Goal: Information Seeking & Learning: Learn about a topic

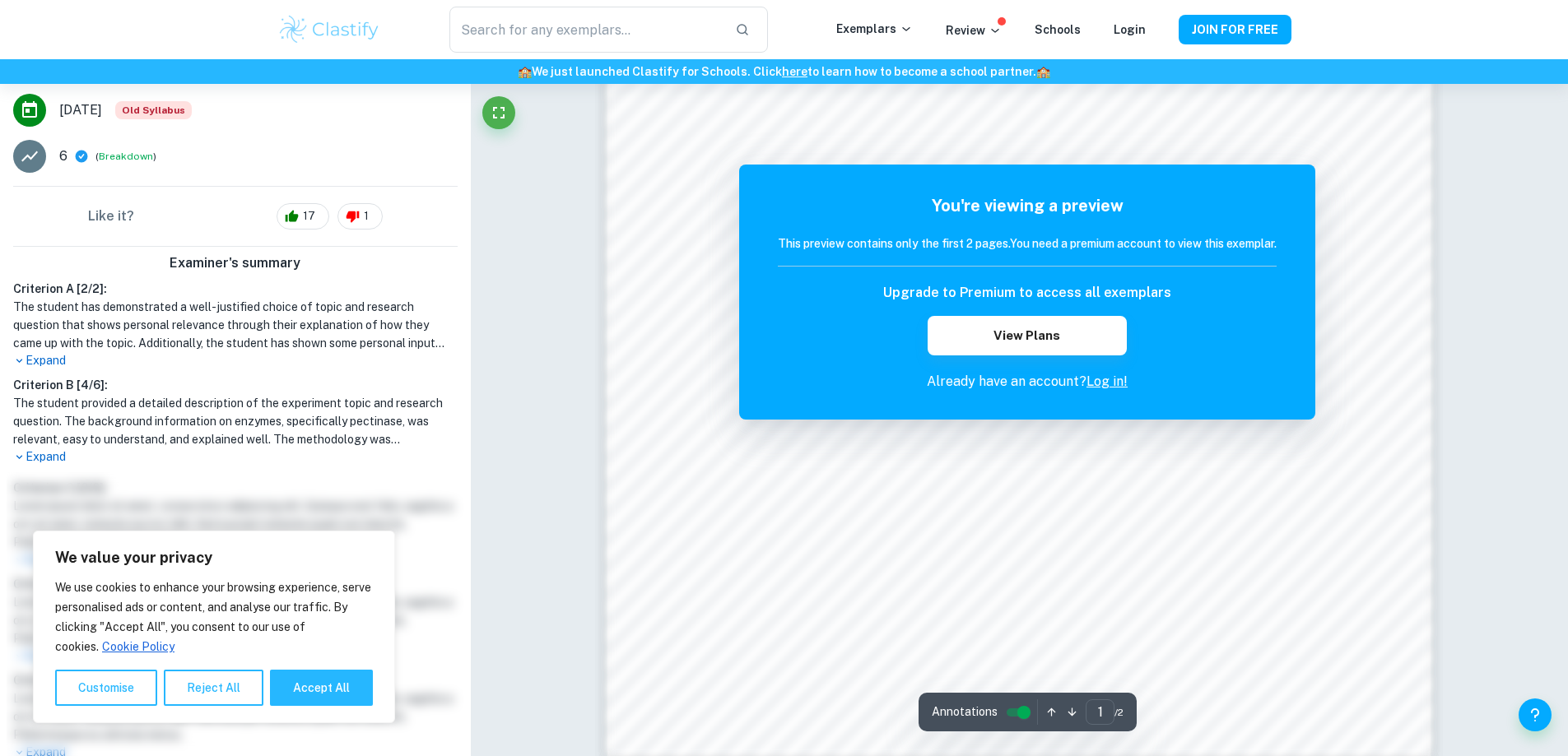
scroll to position [329, 0]
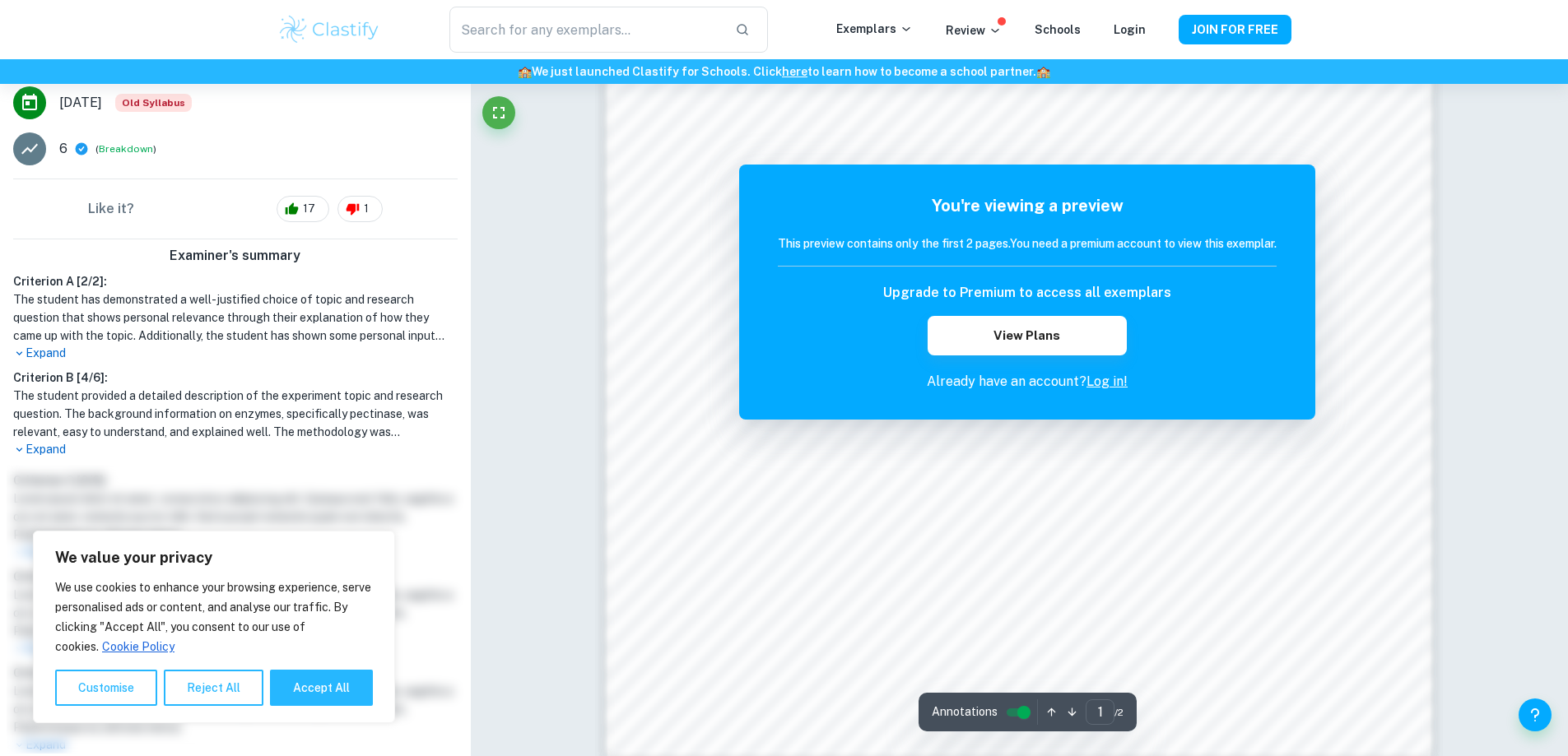
click at [708, 66] on h6 "🏫 We just launched Clastify for Schools. Click here to learn how to become a sc…" at bounding box center [784, 72] width 1562 height 18
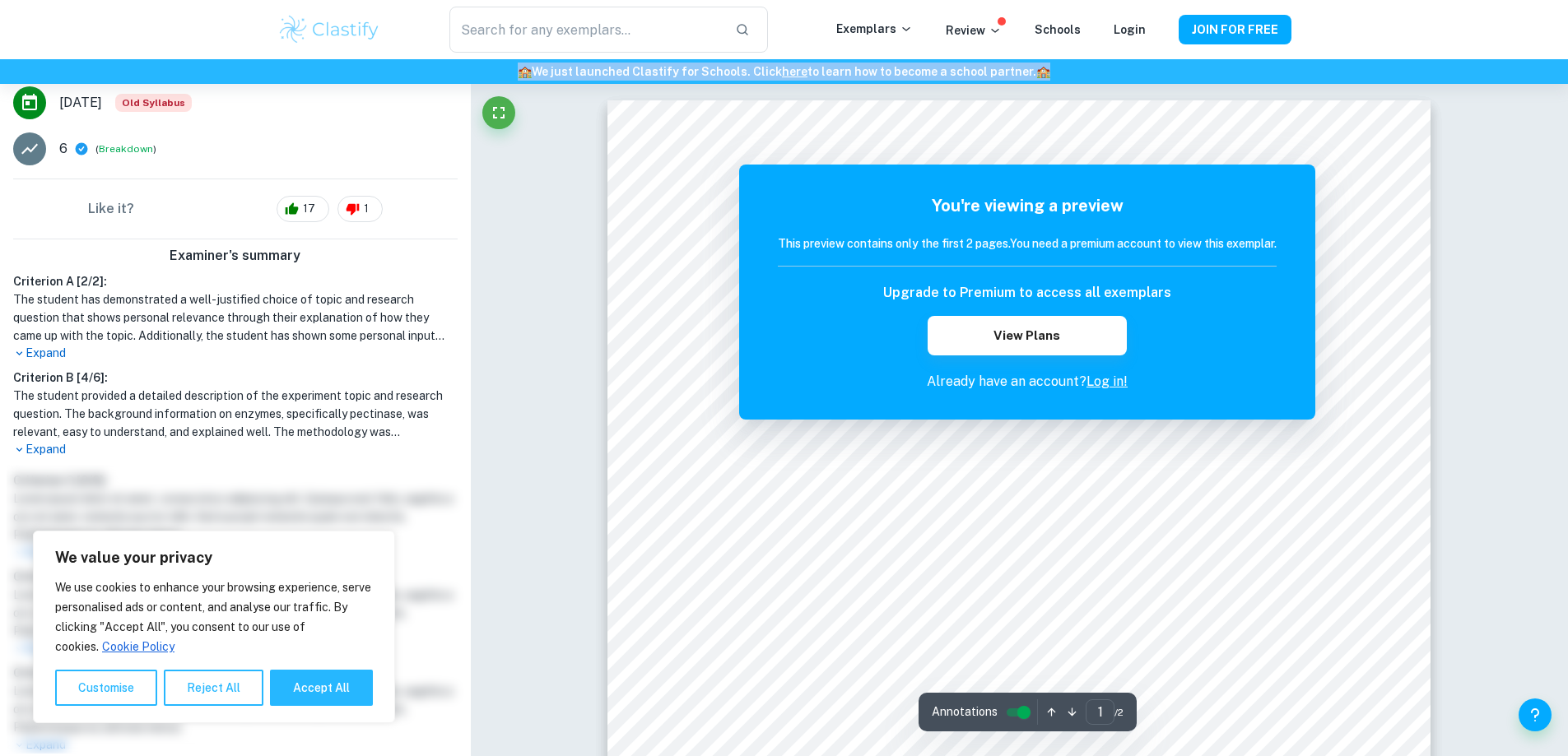
click at [708, 66] on h6 "🏫 We just launched Clastify for Schools. Click here to learn how to become a sc…" at bounding box center [784, 72] width 1562 height 18
click at [738, 65] on h6 "🏫 We just launched Clastify for Schools. Click here to learn how to become a sc…" at bounding box center [784, 72] width 1562 height 18
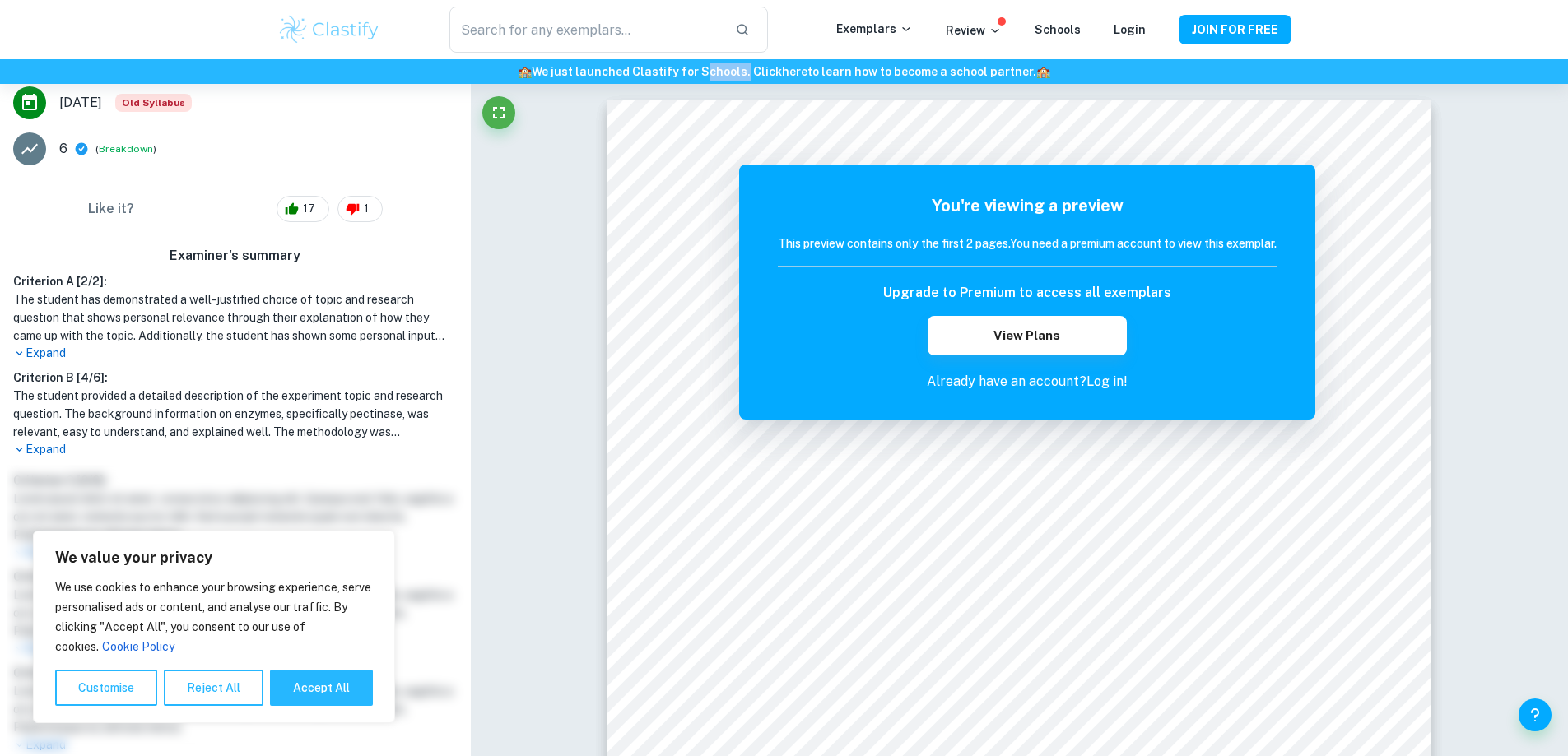
click at [738, 65] on h6 "🏫 We just launched Clastify for Schools. Click here to learn how to become a sc…" at bounding box center [784, 72] width 1562 height 18
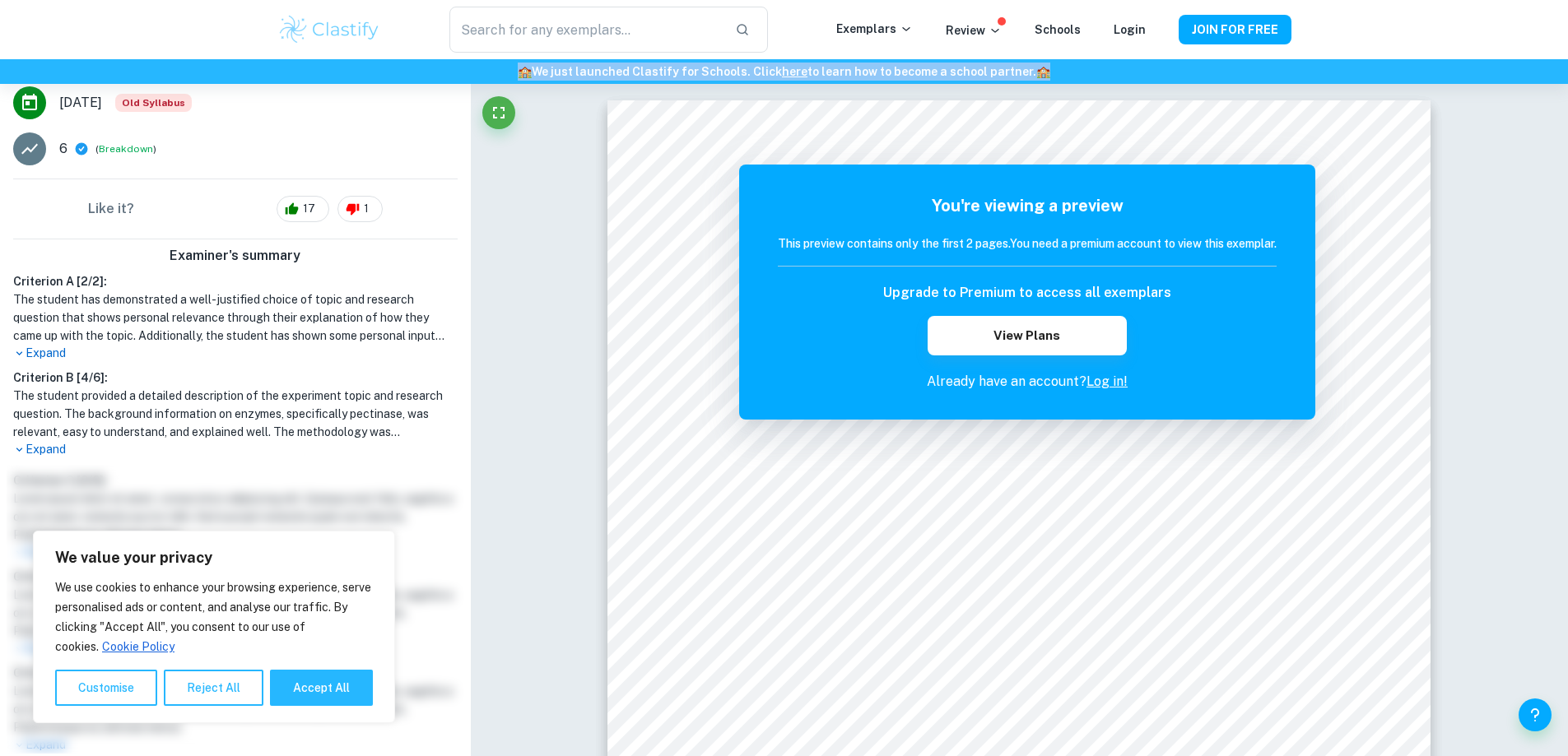
click at [738, 65] on h6 "🏫 We just launched Clastify for Schools. Click here to learn how to become a sc…" at bounding box center [784, 72] width 1562 height 18
click at [673, 68] on h6 "🏫 We just launched Clastify for Schools. Click here to learn how to become a sc…" at bounding box center [784, 72] width 1562 height 18
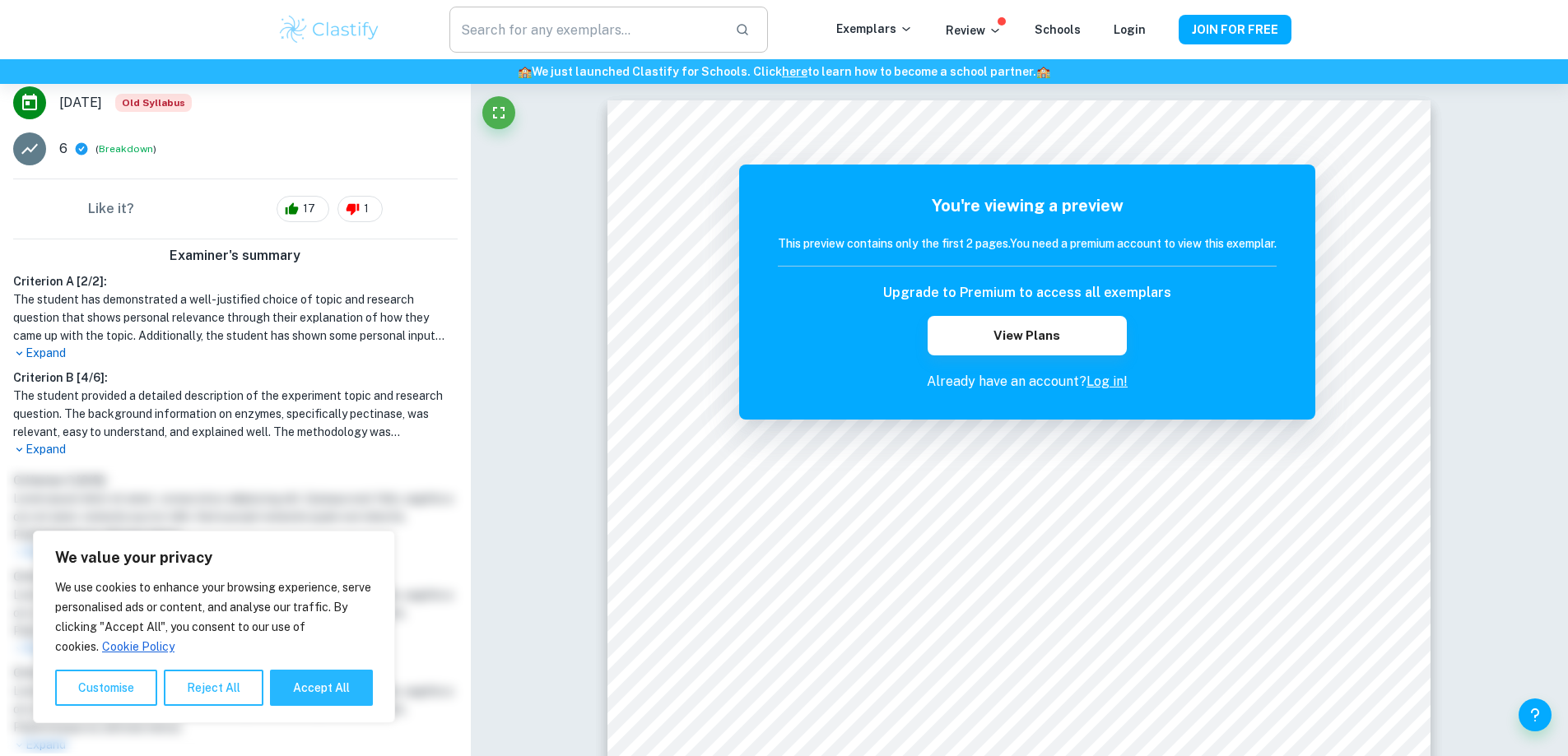
click at [511, 32] on input "text" at bounding box center [585, 29] width 272 height 46
click at [340, 24] on img at bounding box center [329, 29] width 104 height 33
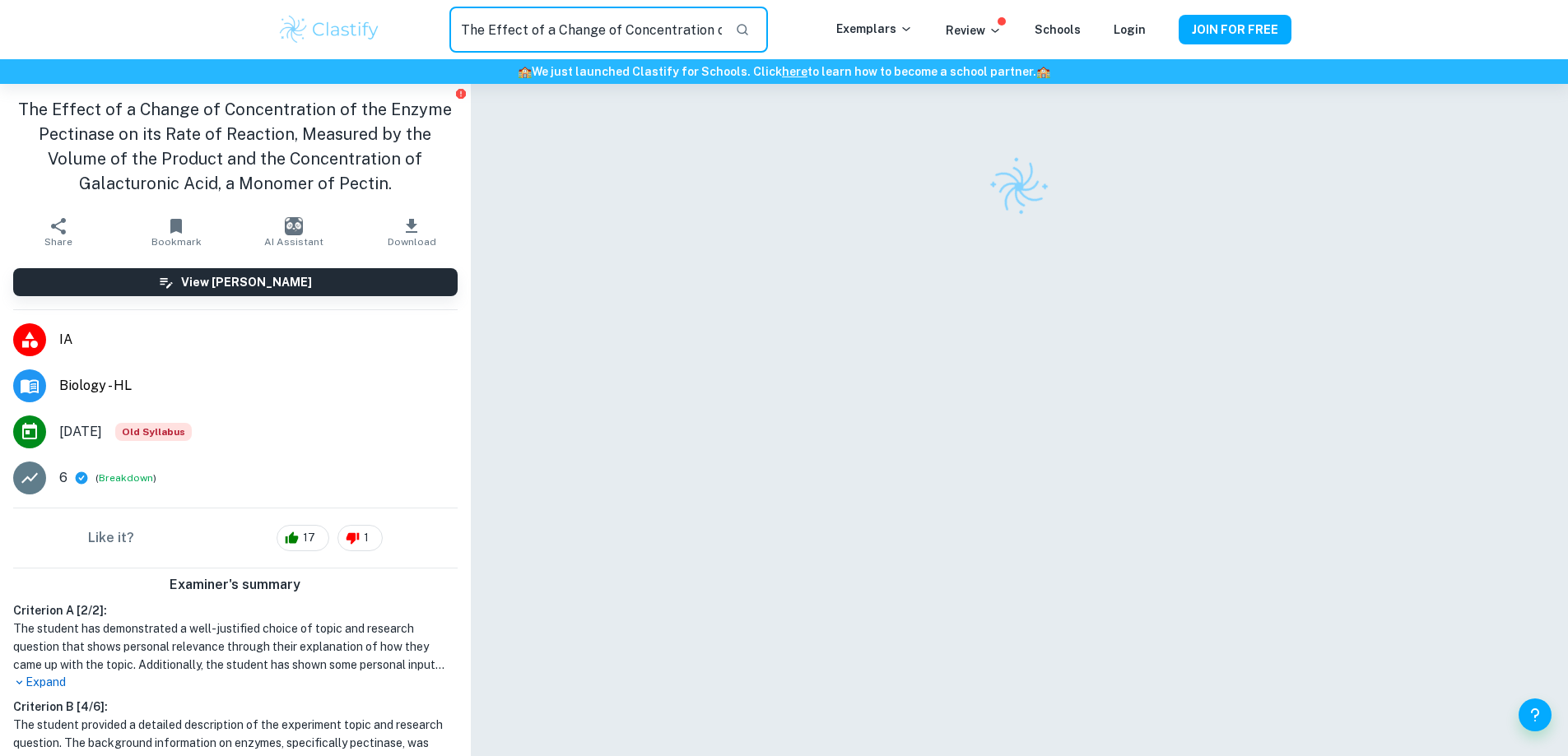
scroll to position [0, 919]
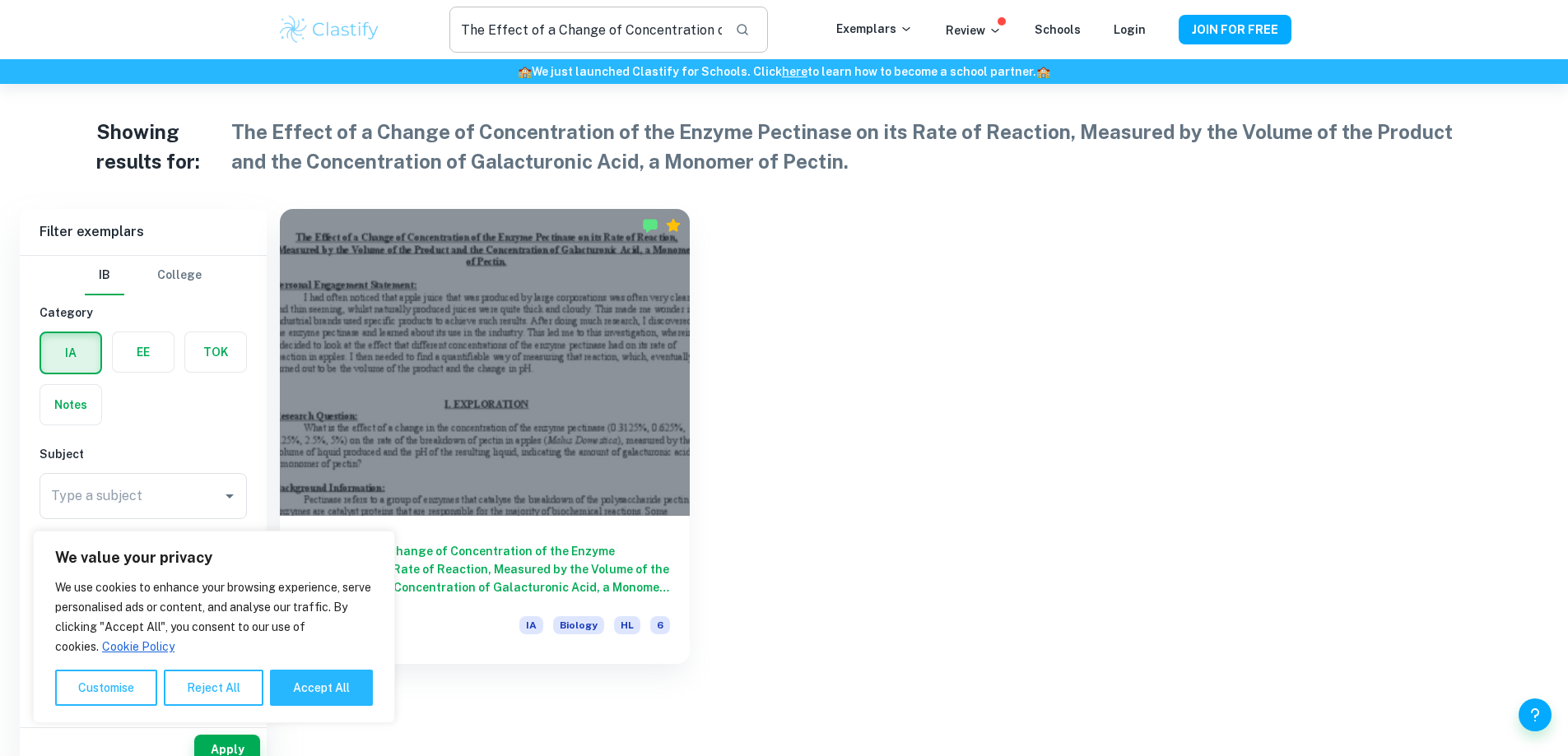
click at [521, 30] on input "The Effect of a Change of Concentration of the Enzyme Pectinase on its Rate of …" at bounding box center [585, 29] width 272 height 46
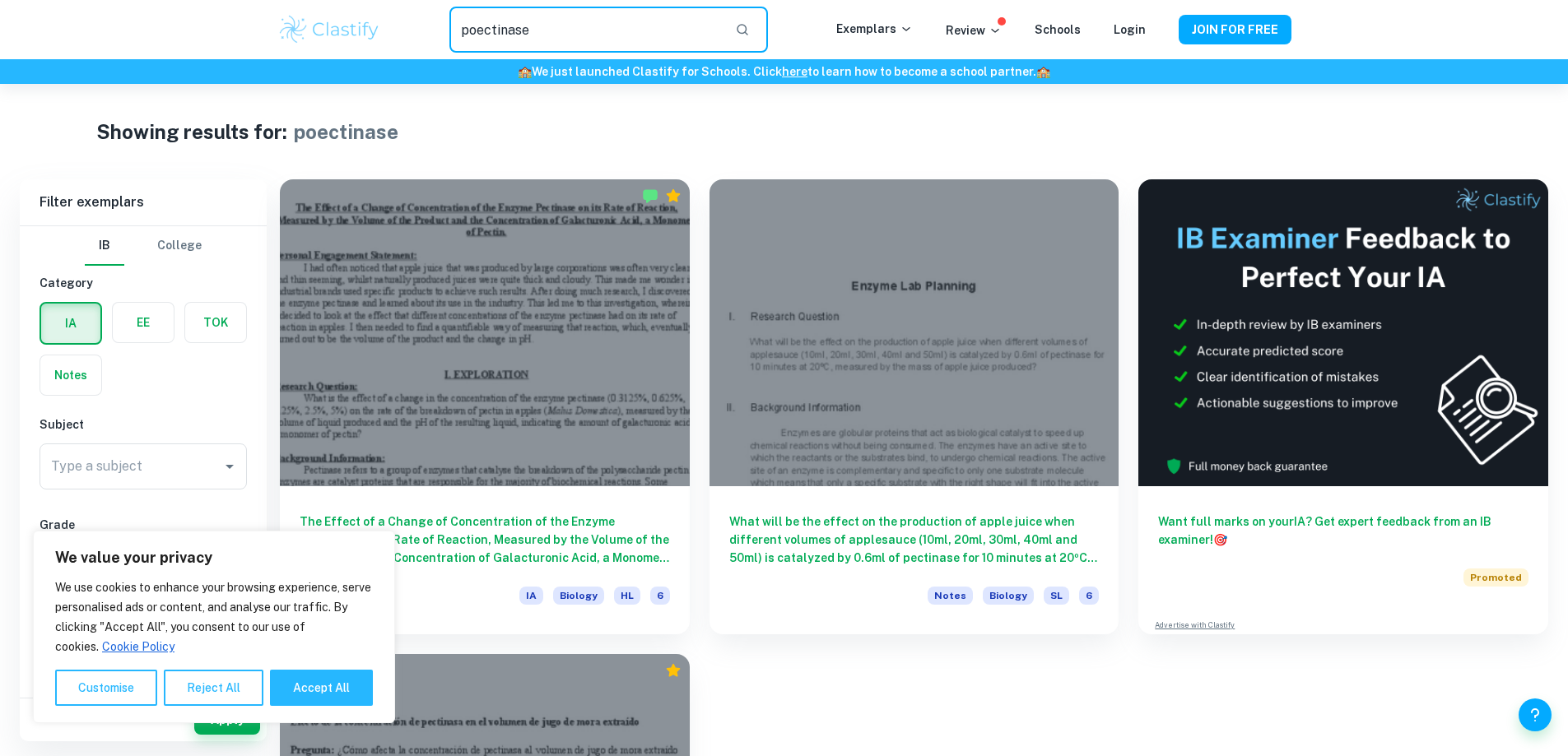
click at [521, 30] on input "poectinase" at bounding box center [585, 29] width 272 height 46
click at [521, 29] on input "poectinase" at bounding box center [585, 29] width 272 height 46
click at [477, 135] on div "Showing results for: pectinase" at bounding box center [784, 132] width 1375 height 29
click at [248, 685] on button "Reject All" at bounding box center [214, 687] width 99 height 36
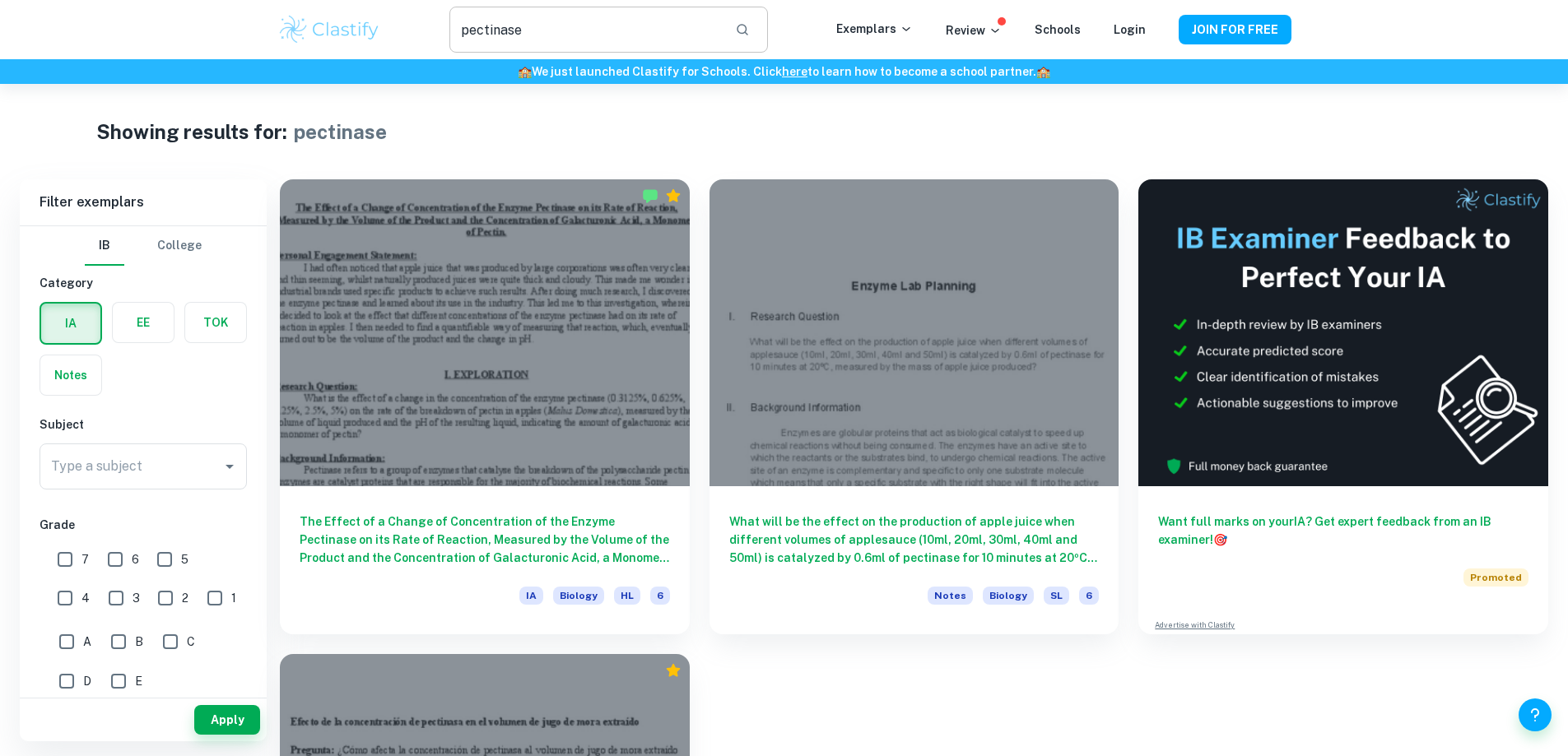
click at [547, 40] on input "pectinase" at bounding box center [585, 29] width 272 height 46
type input "enzyme ia"
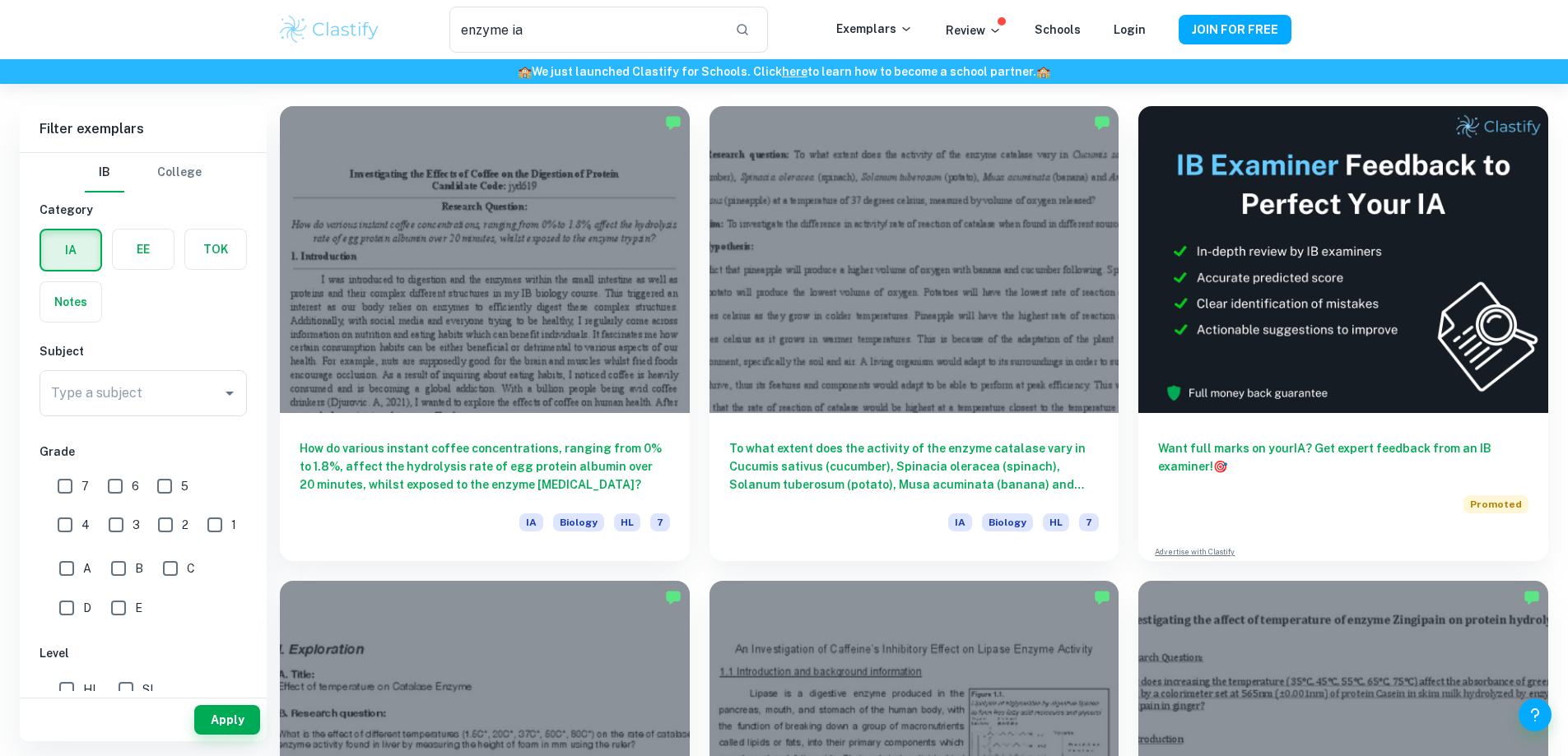
scroll to position [82, 0]
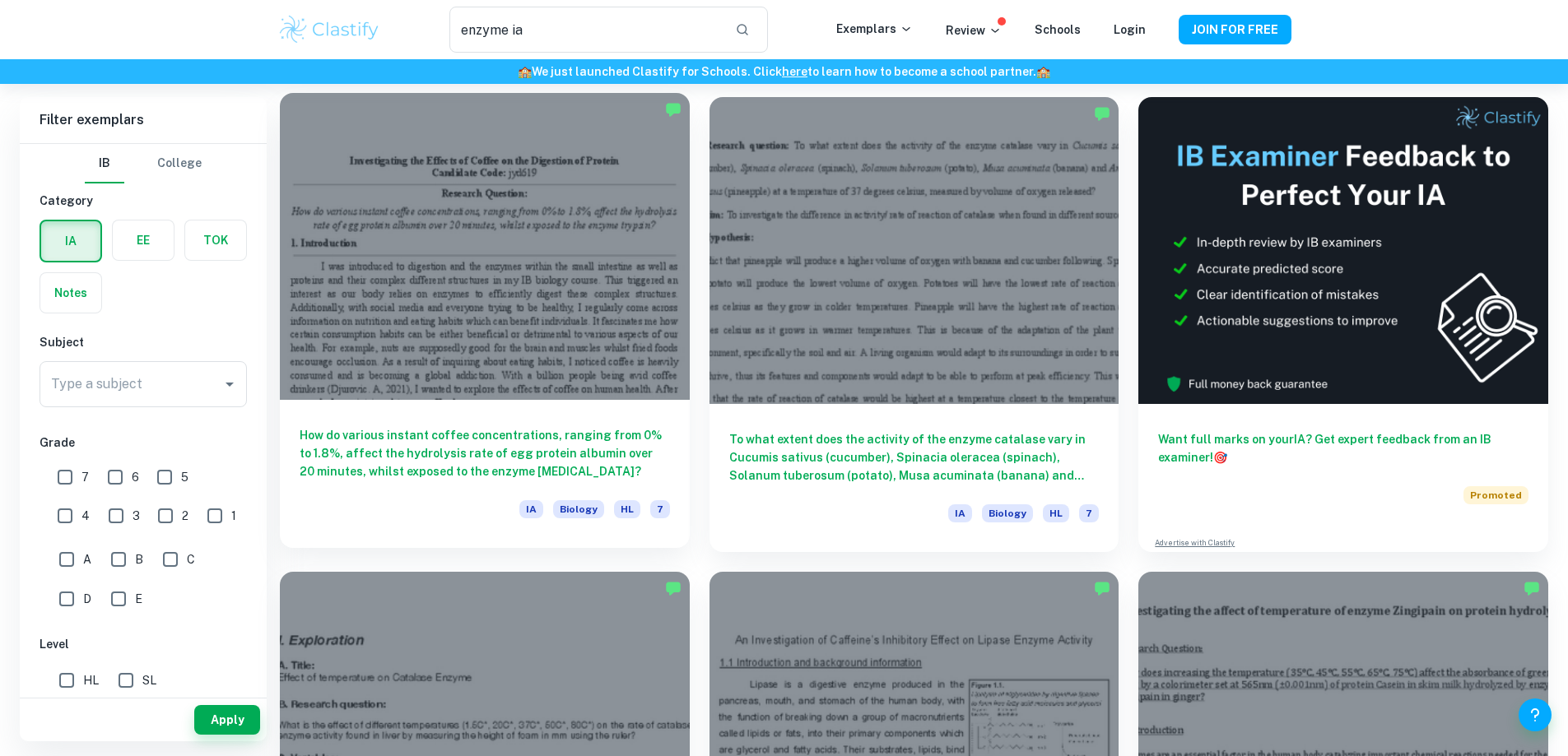
click at [502, 305] on div at bounding box center [485, 246] width 410 height 307
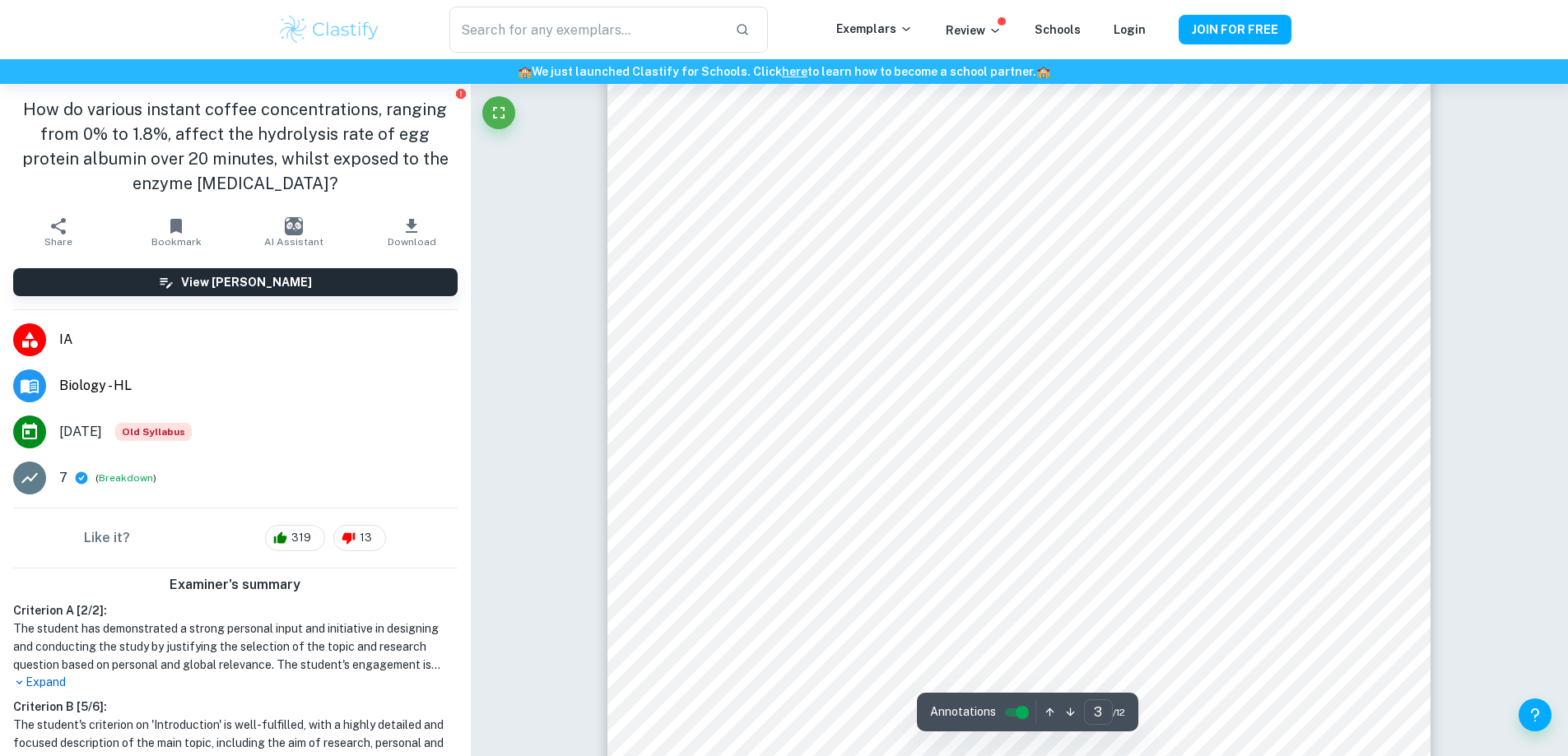
scroll to position [2633, 0]
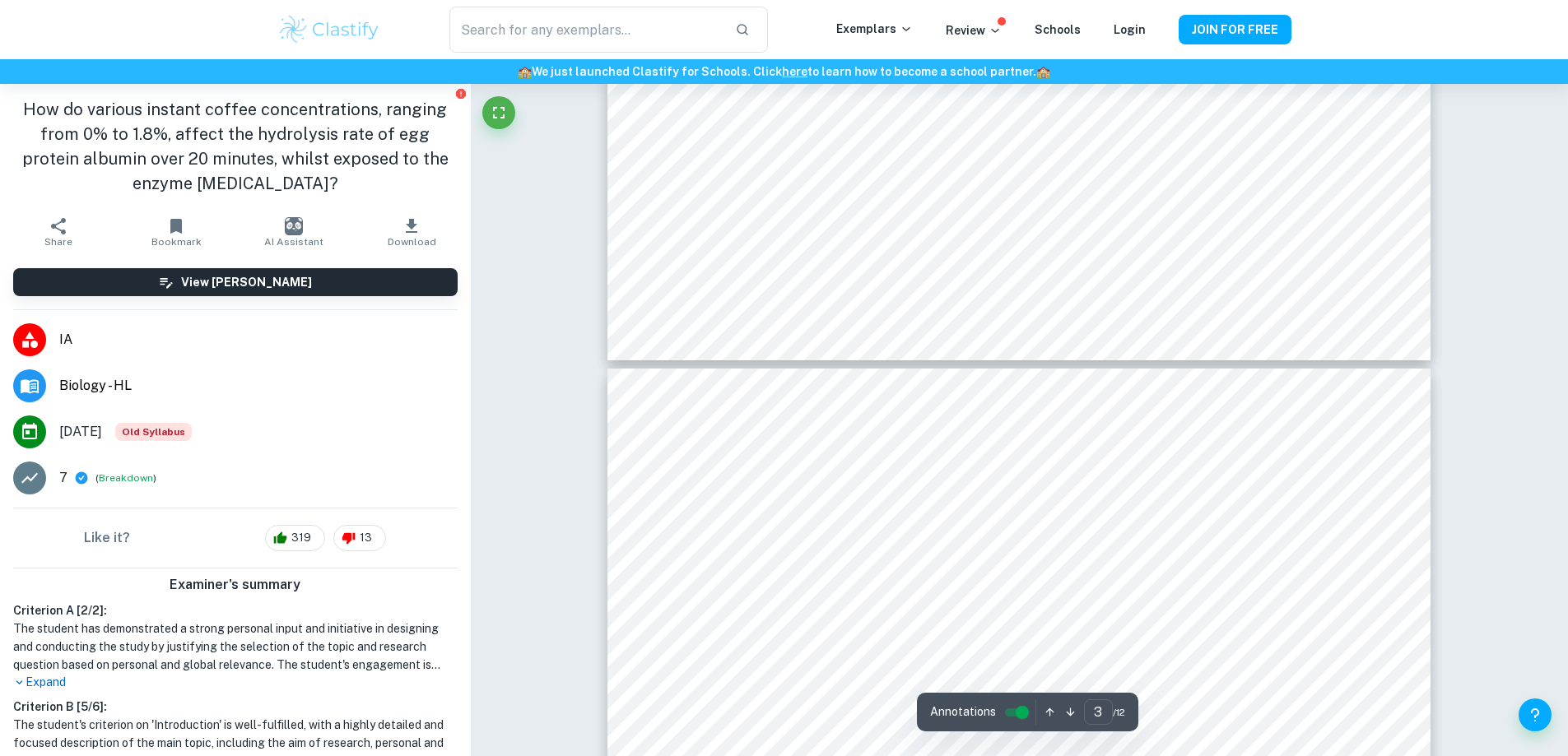
type input "4"
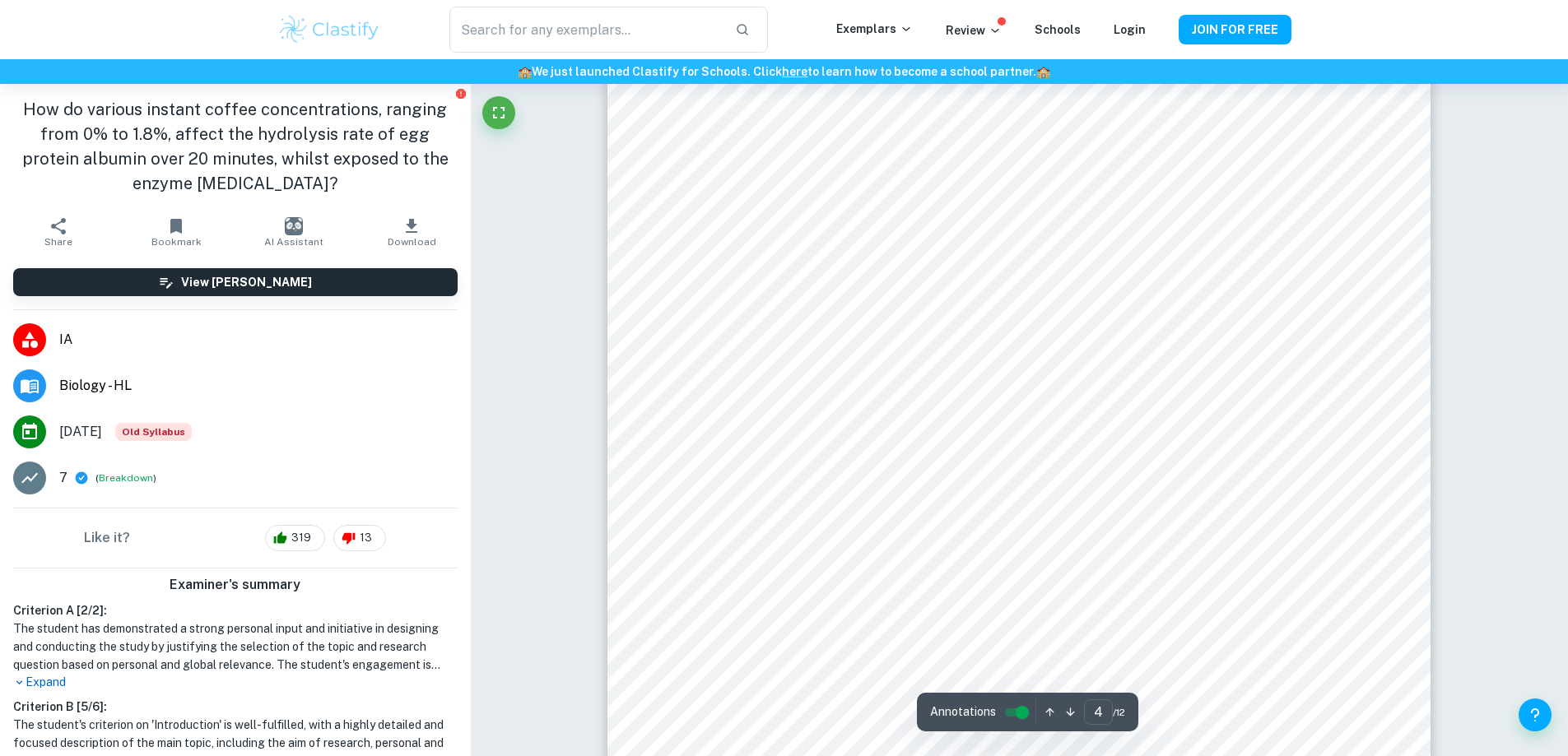
scroll to position [4195, 0]
type input "enzyme ia"
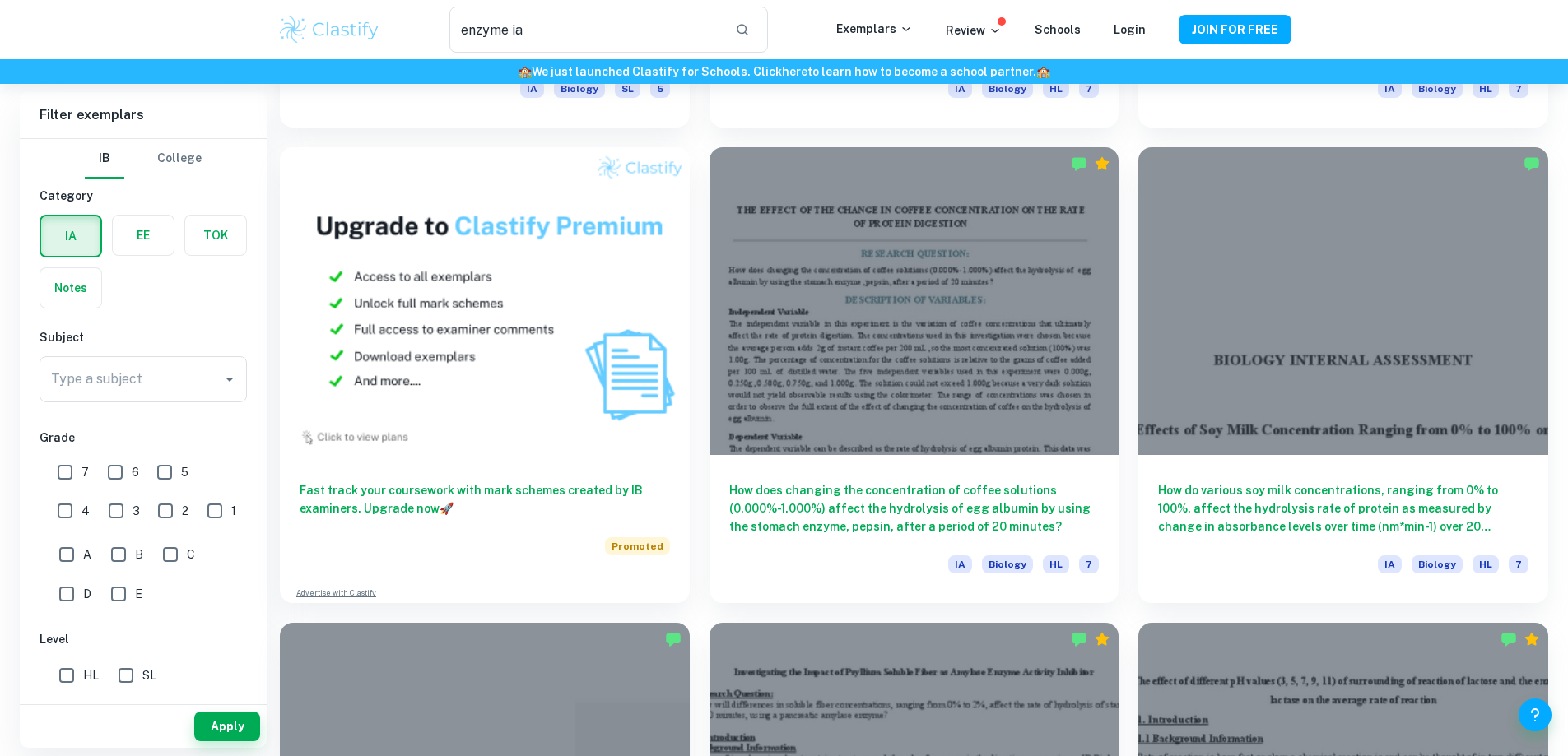
scroll to position [987, 0]
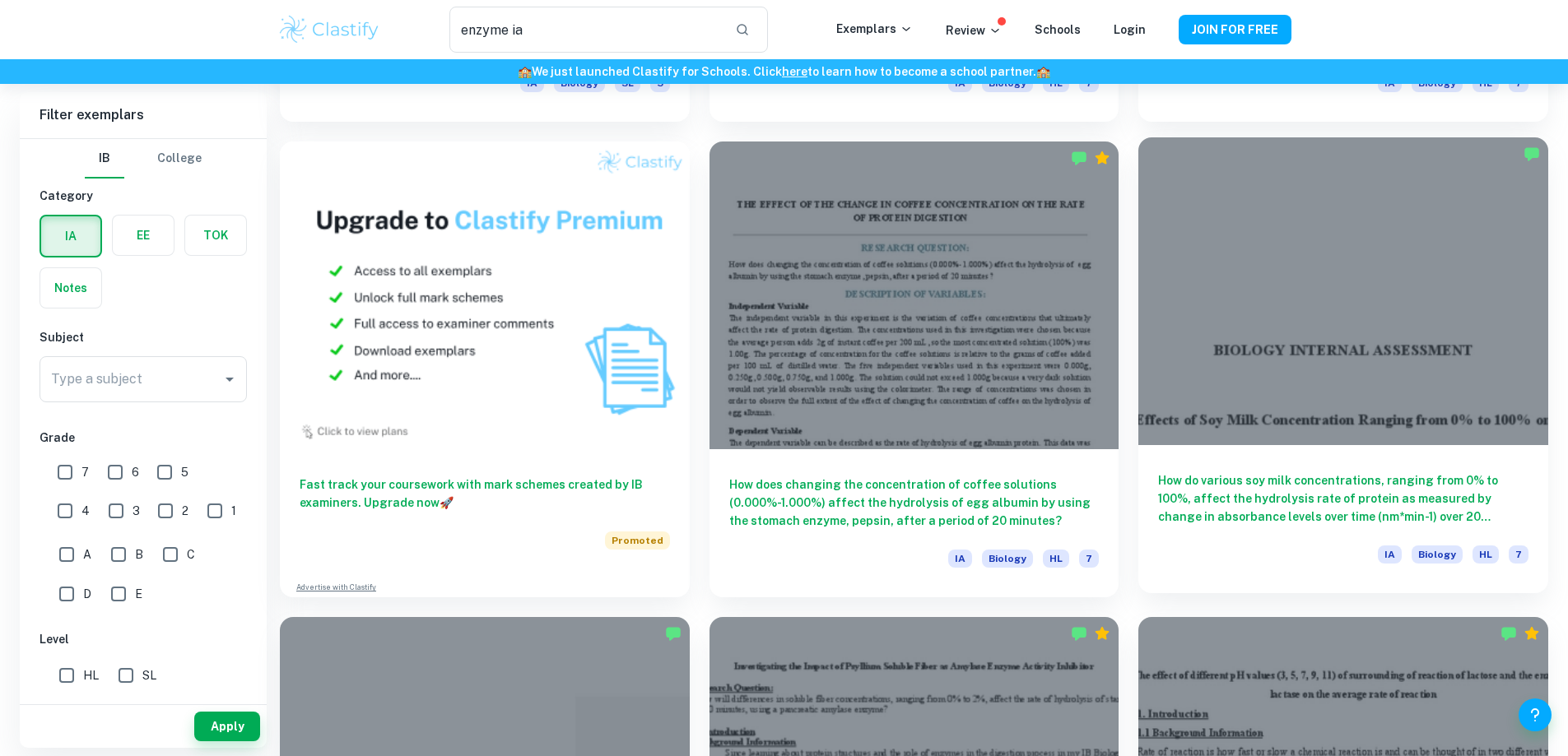
click at [1158, 471] on h6 "How do various soy milk concentrations, ranging from 0% to 100%, affect the hyd…" at bounding box center [1343, 498] width 370 height 54
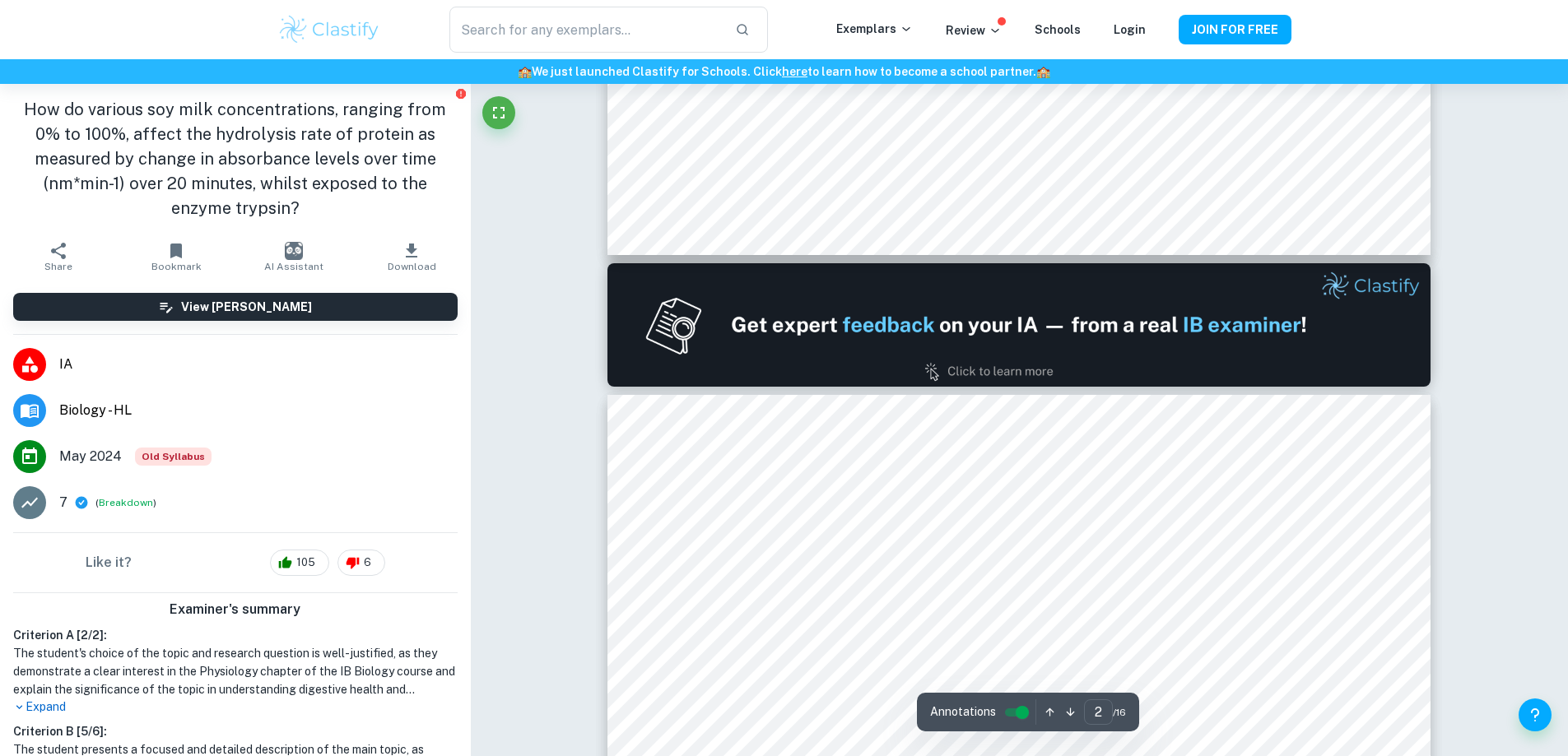
type input "2"
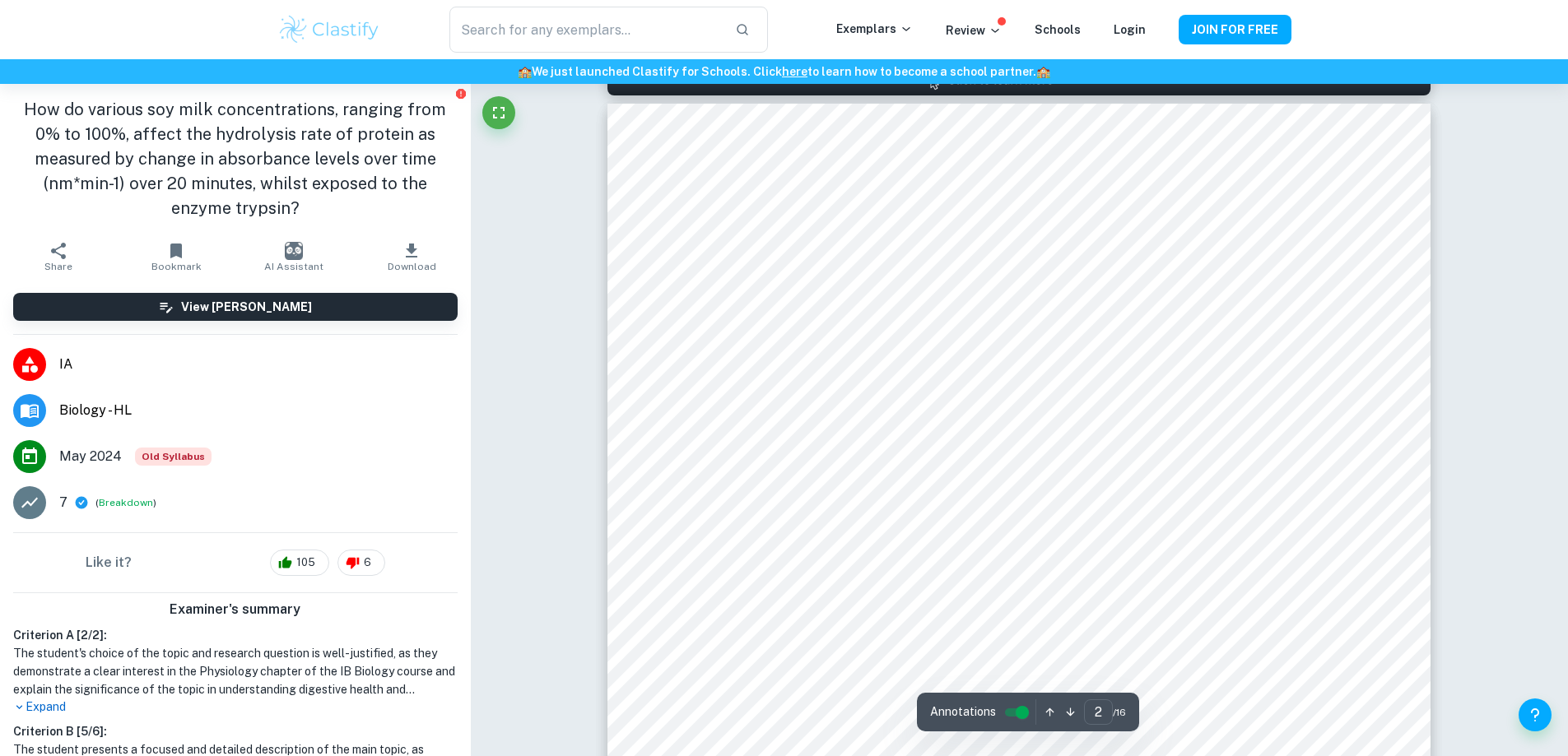
scroll to position [1234, 0]
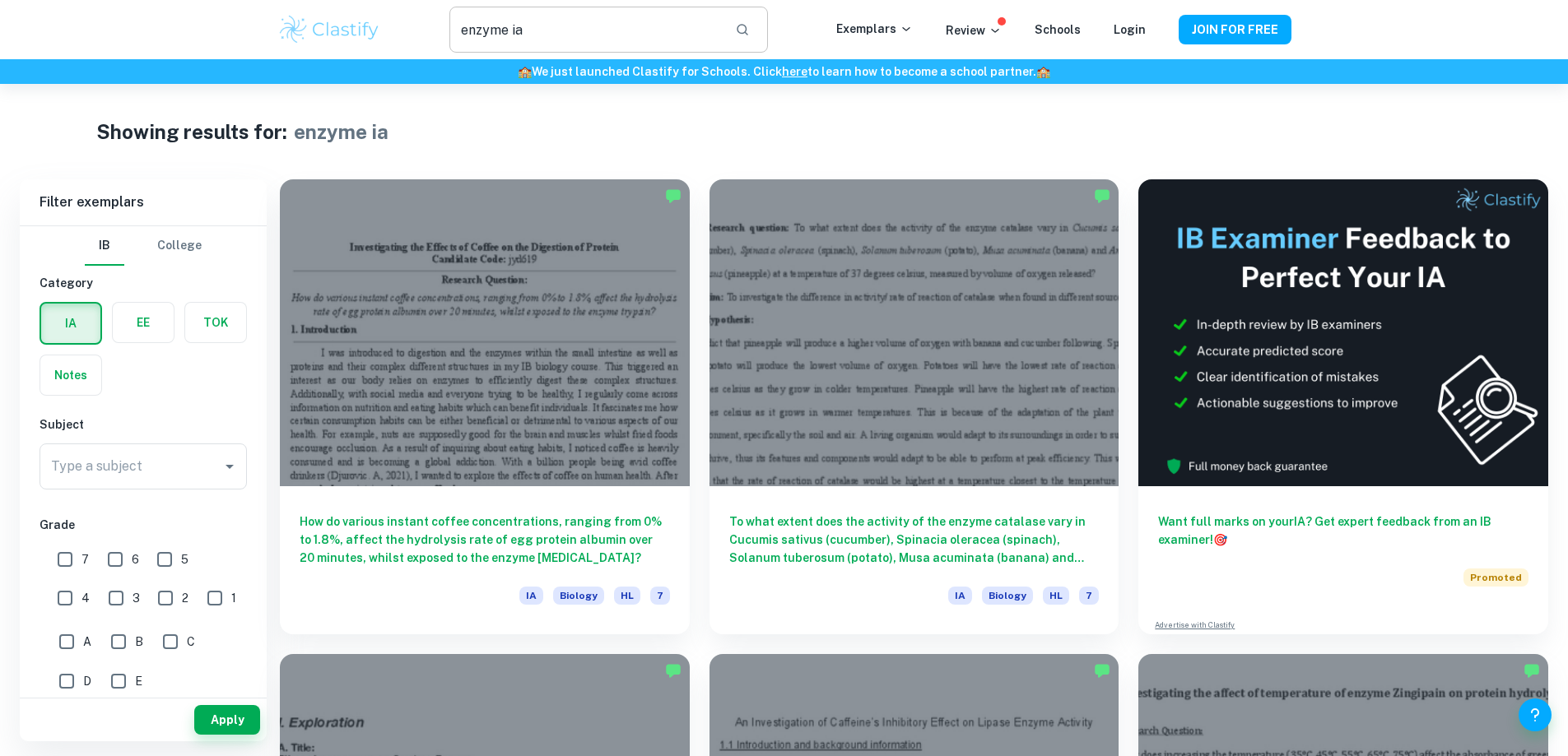
click at [527, 28] on input "enzyme ia" at bounding box center [585, 29] width 272 height 46
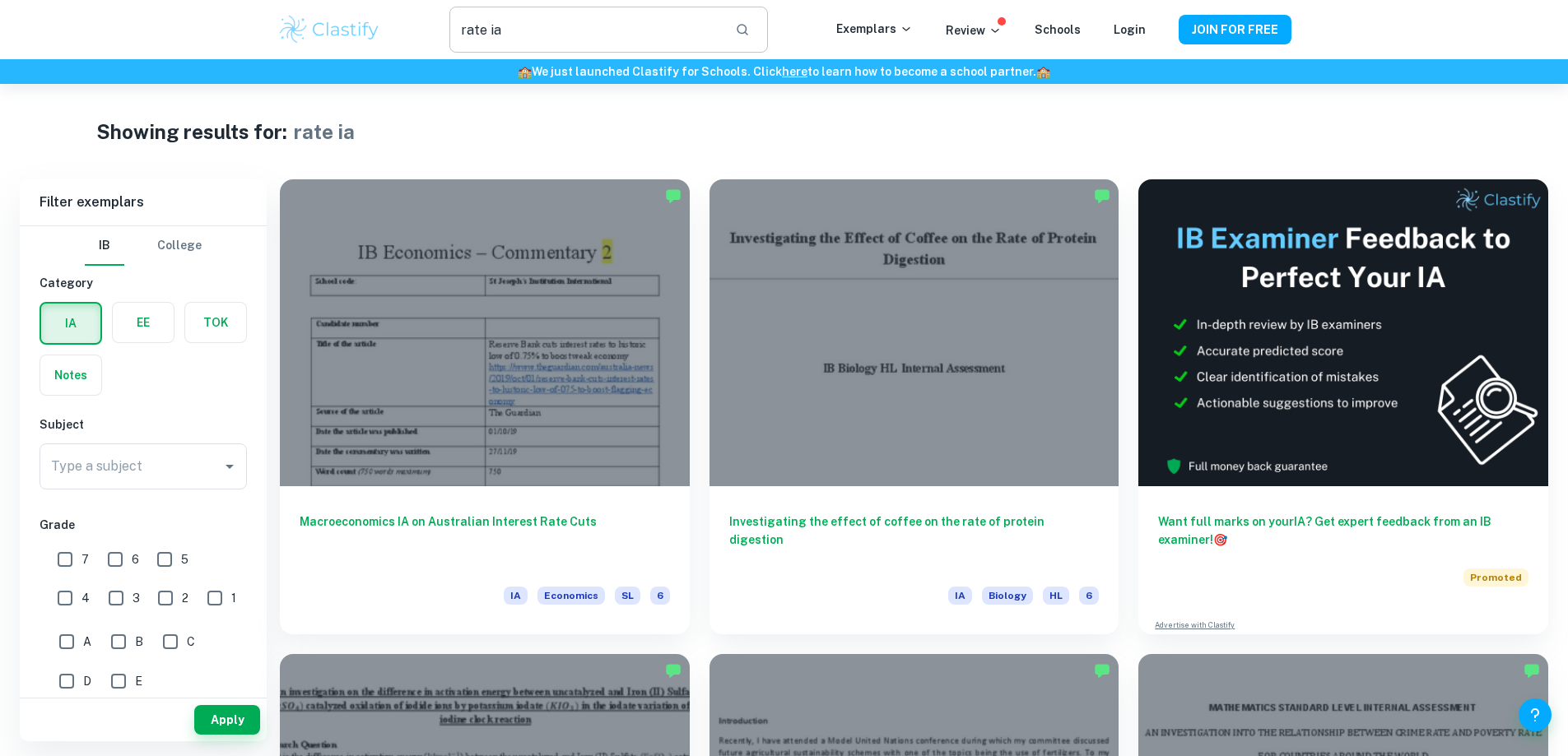
click at [523, 39] on input "rate ia" at bounding box center [585, 29] width 272 height 46
type input "biology rate ia"
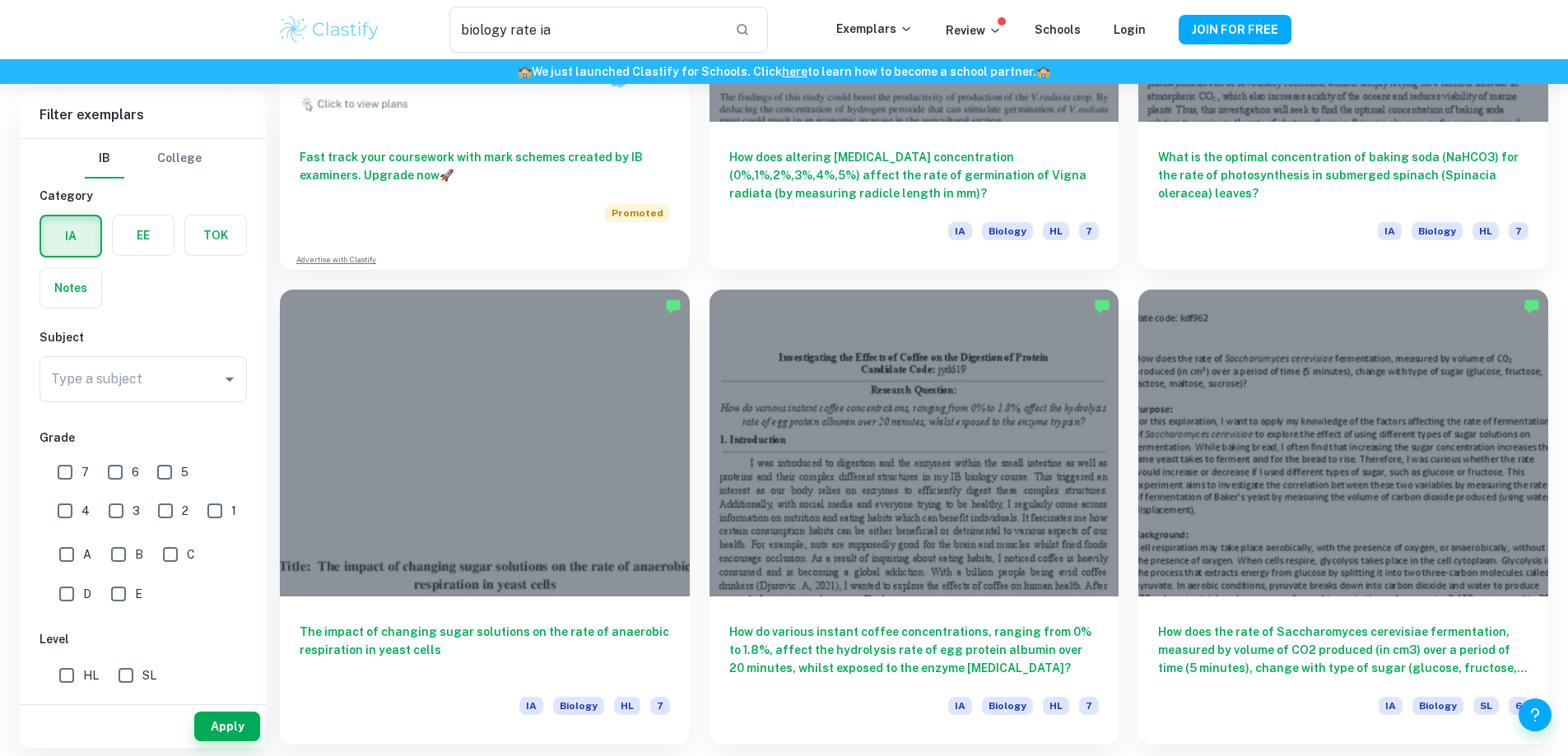
scroll to position [1316, 0]
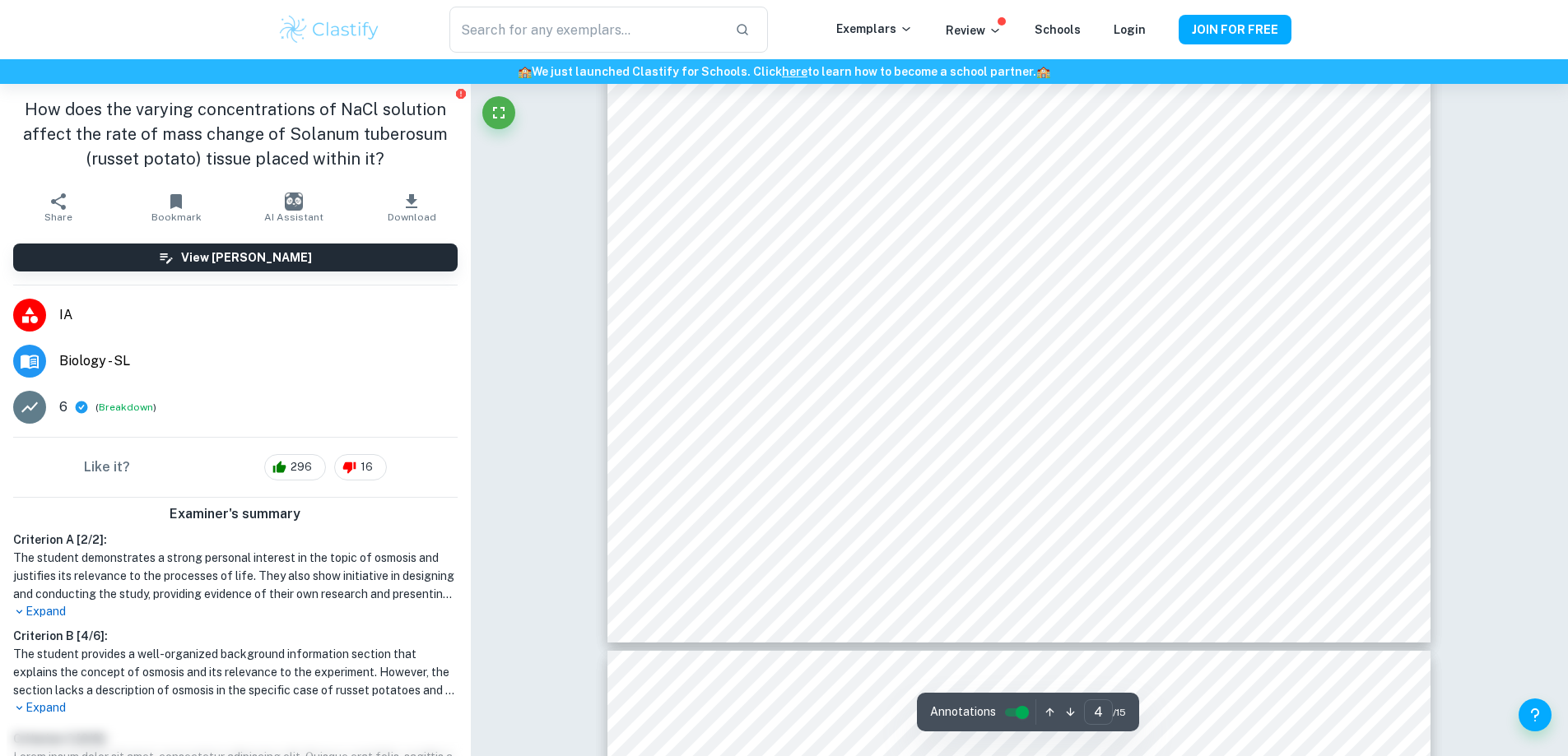
scroll to position [4112, 0]
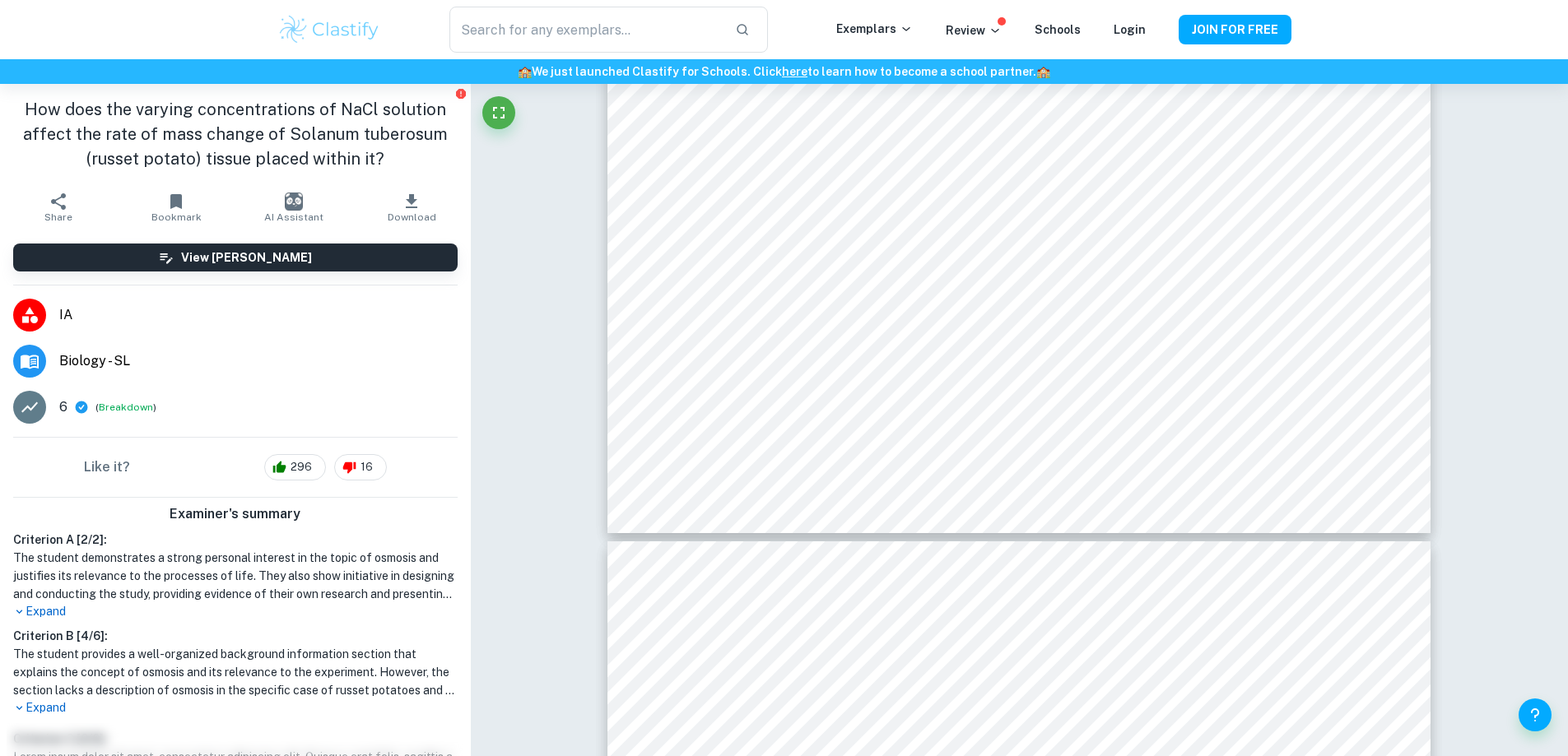
click at [198, 147] on h1 "How does the varying concentrations of NaCl solution affect the rate of mass ch…" at bounding box center [235, 134] width 444 height 74
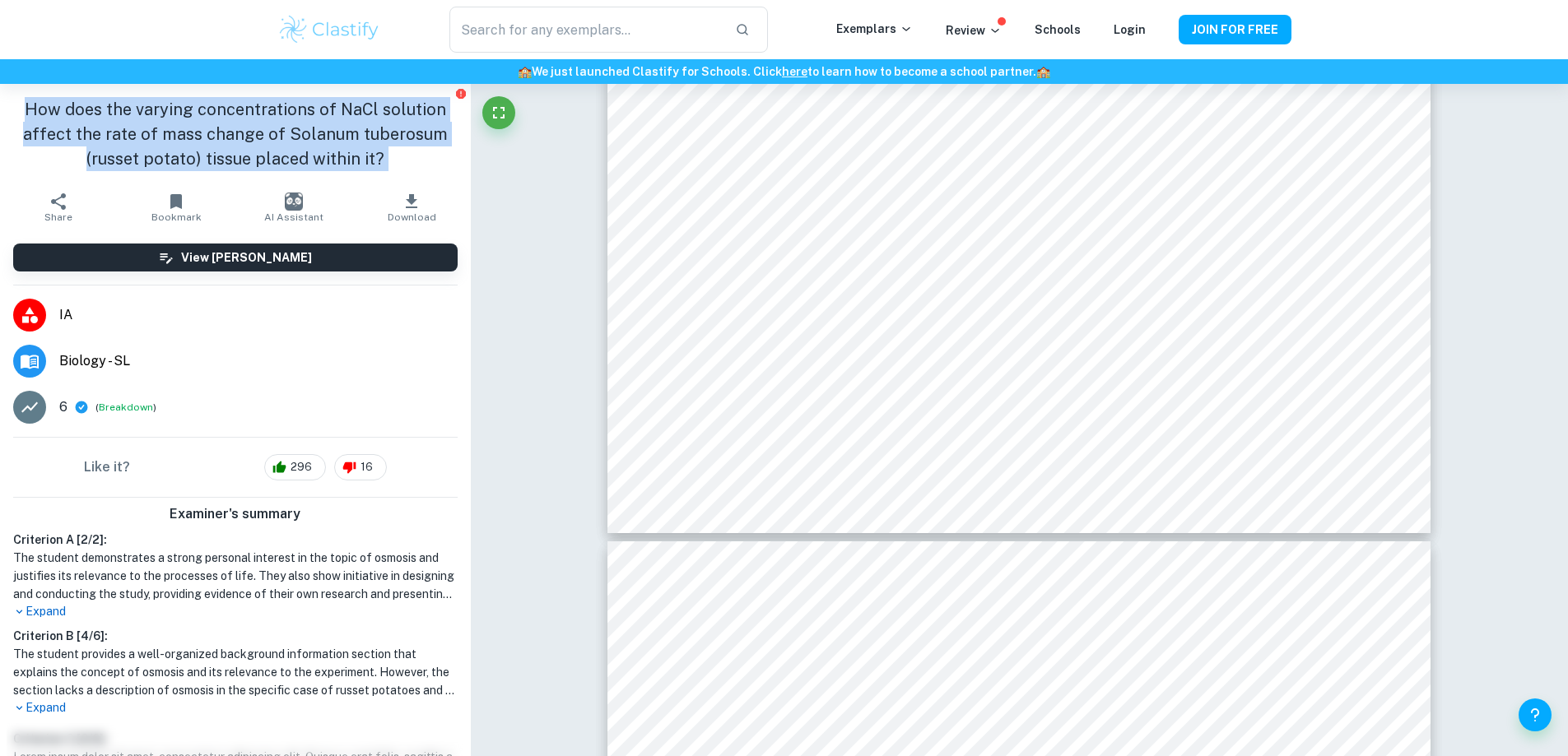
click at [198, 147] on h1 "How does the varying concentrations of NaCl solution affect the rate of mass ch…" at bounding box center [235, 134] width 444 height 74
click at [185, 134] on h1 "How does the varying concentrations of NaCl solution affect the rate of mass ch…" at bounding box center [235, 134] width 444 height 74
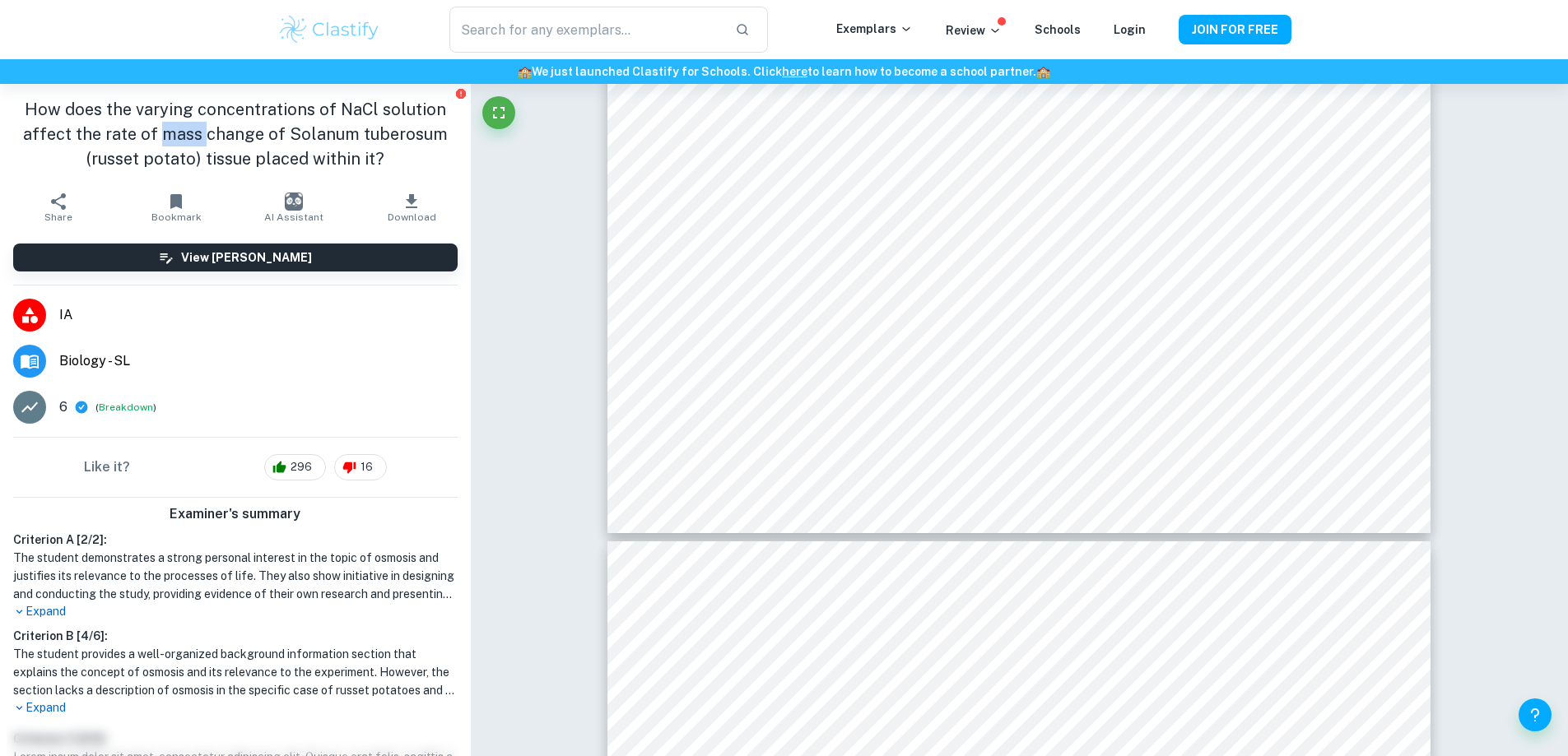
click at [185, 134] on h1 "How does the varying concentrations of NaCl solution affect the rate of mass ch…" at bounding box center [235, 134] width 444 height 74
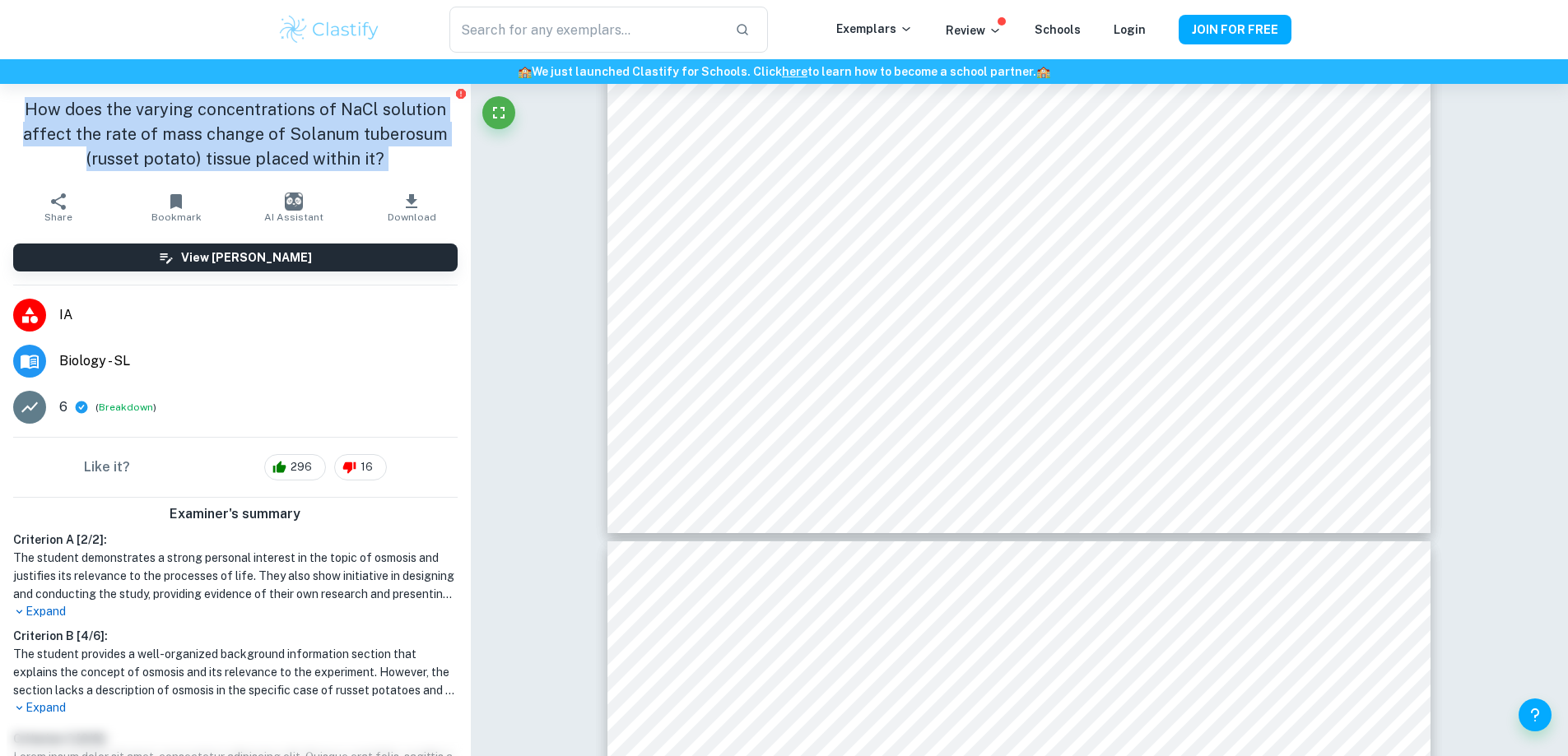
click at [185, 134] on h1 "How does the varying concentrations of NaCl solution affect the rate of mass ch…" at bounding box center [235, 134] width 444 height 74
click at [205, 134] on h1 "How does the varying concentrations of NaCl solution affect the rate of mass ch…" at bounding box center [235, 134] width 444 height 74
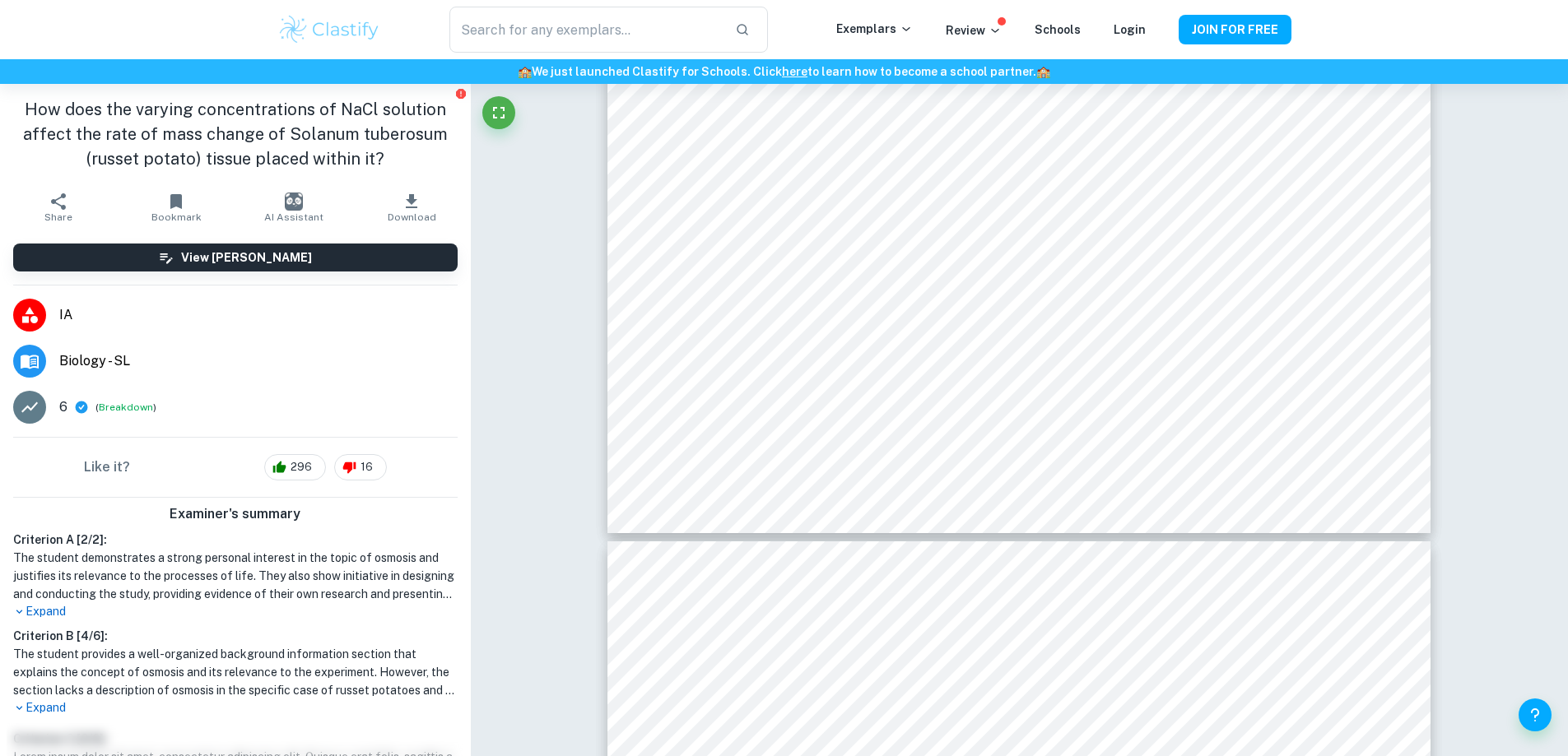
click at [199, 134] on h1 "How does the varying concentrations of NaCl solution affect the rate of mass ch…" at bounding box center [235, 134] width 444 height 74
click at [196, 134] on h1 "How does the varying concentrations of NaCl solution affect the rate of mass ch…" at bounding box center [235, 134] width 444 height 74
click at [196, 132] on h1 "How does the varying concentrations of NaCl solution affect the rate of mass ch…" at bounding box center [235, 134] width 444 height 74
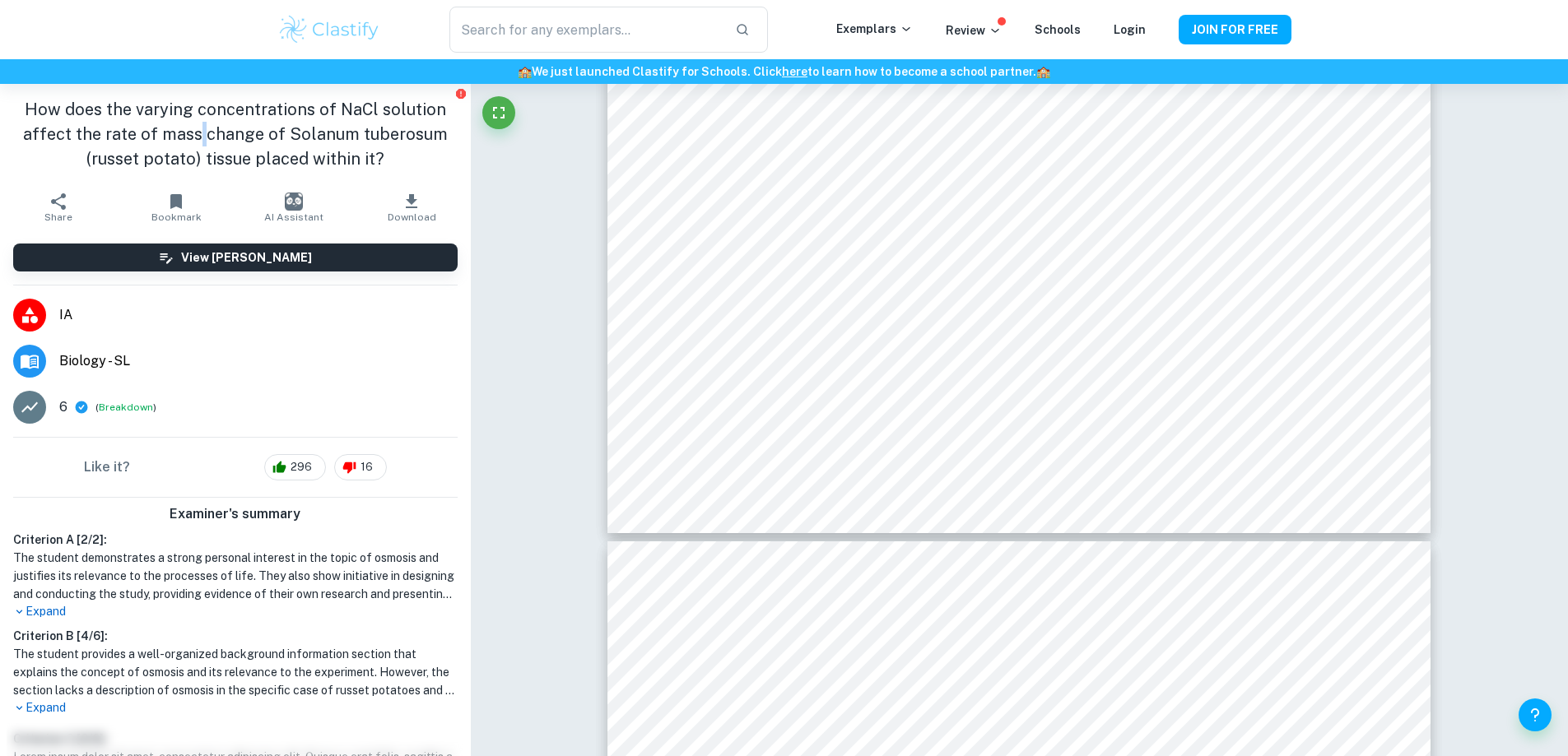
click at [196, 132] on h1 "How does the varying concentrations of NaCl solution affect the rate of mass ch…" at bounding box center [235, 134] width 444 height 74
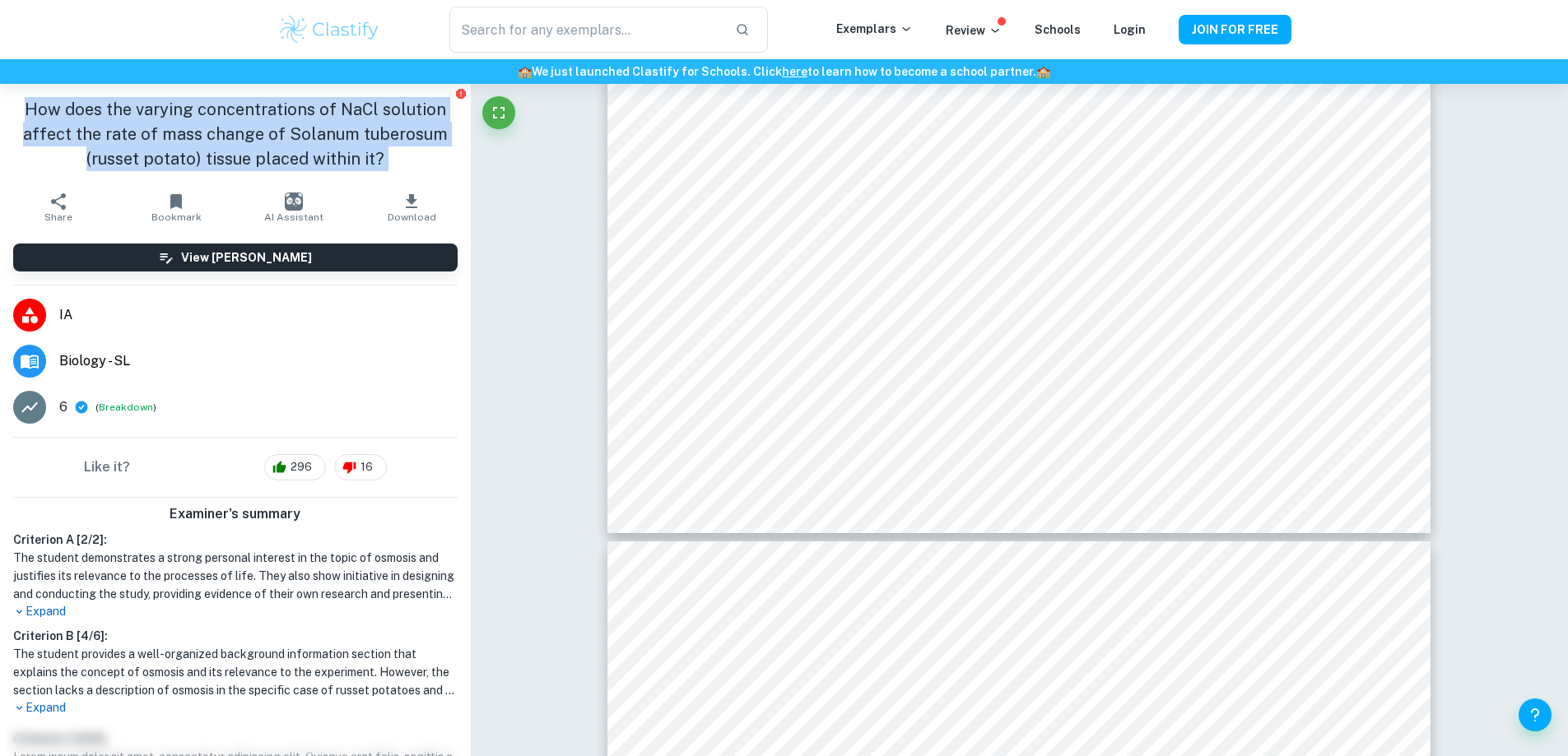
click at [195, 132] on h1 "How does the varying concentrations of NaCl solution affect the rate of mass ch…" at bounding box center [235, 134] width 444 height 74
click at [199, 137] on h1 "How does the varying concentrations of NaCl solution affect the rate of mass ch…" at bounding box center [235, 134] width 444 height 74
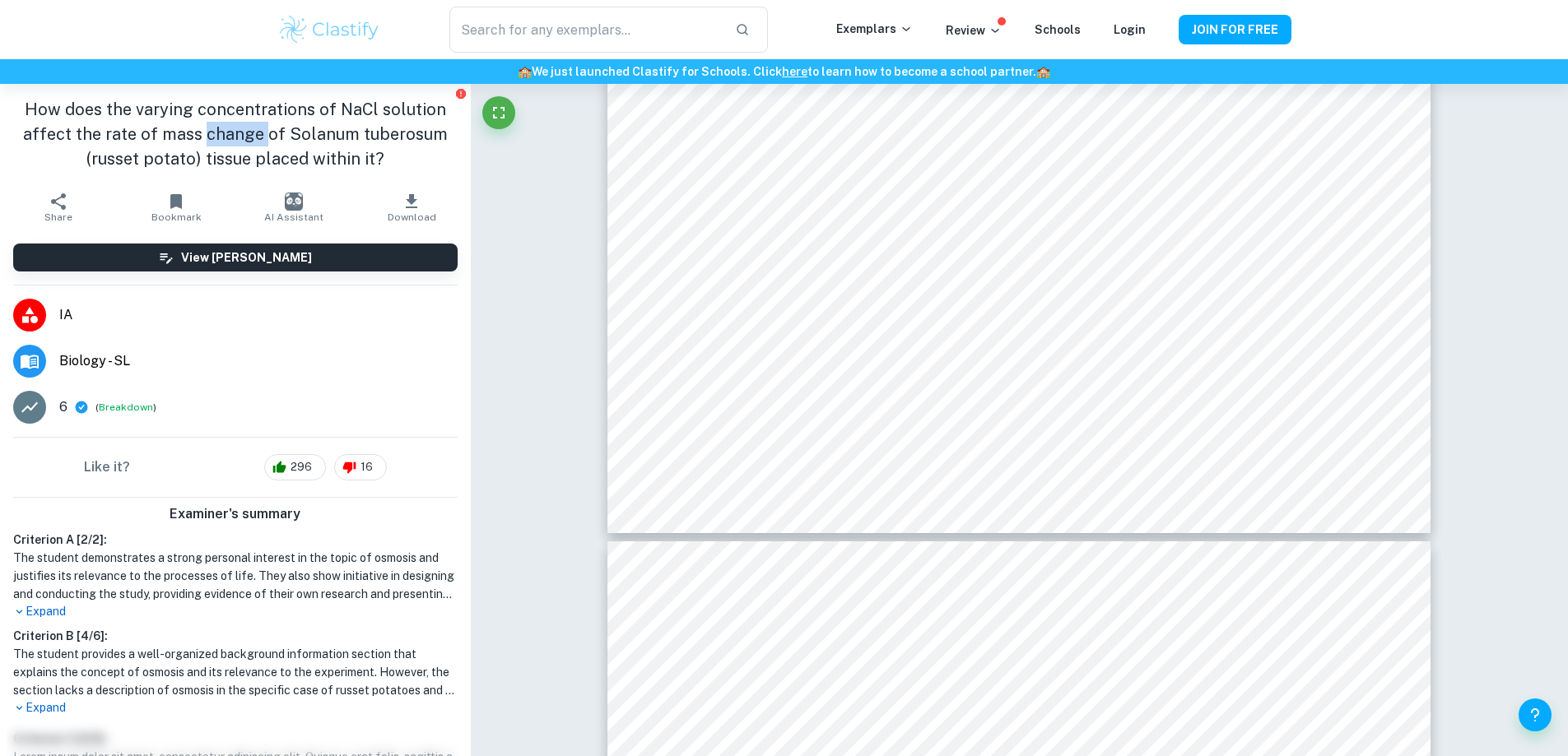
click at [199, 137] on h1 "How does the varying concentrations of NaCl solution affect the rate of mass ch…" at bounding box center [235, 134] width 444 height 74
click at [195, 134] on h1 "How does the varying concentrations of NaCl solution affect the rate of mass ch…" at bounding box center [235, 134] width 444 height 74
click at [205, 134] on h1 "How does the varying concentrations of NaCl solution affect the rate of mass ch…" at bounding box center [235, 134] width 444 height 74
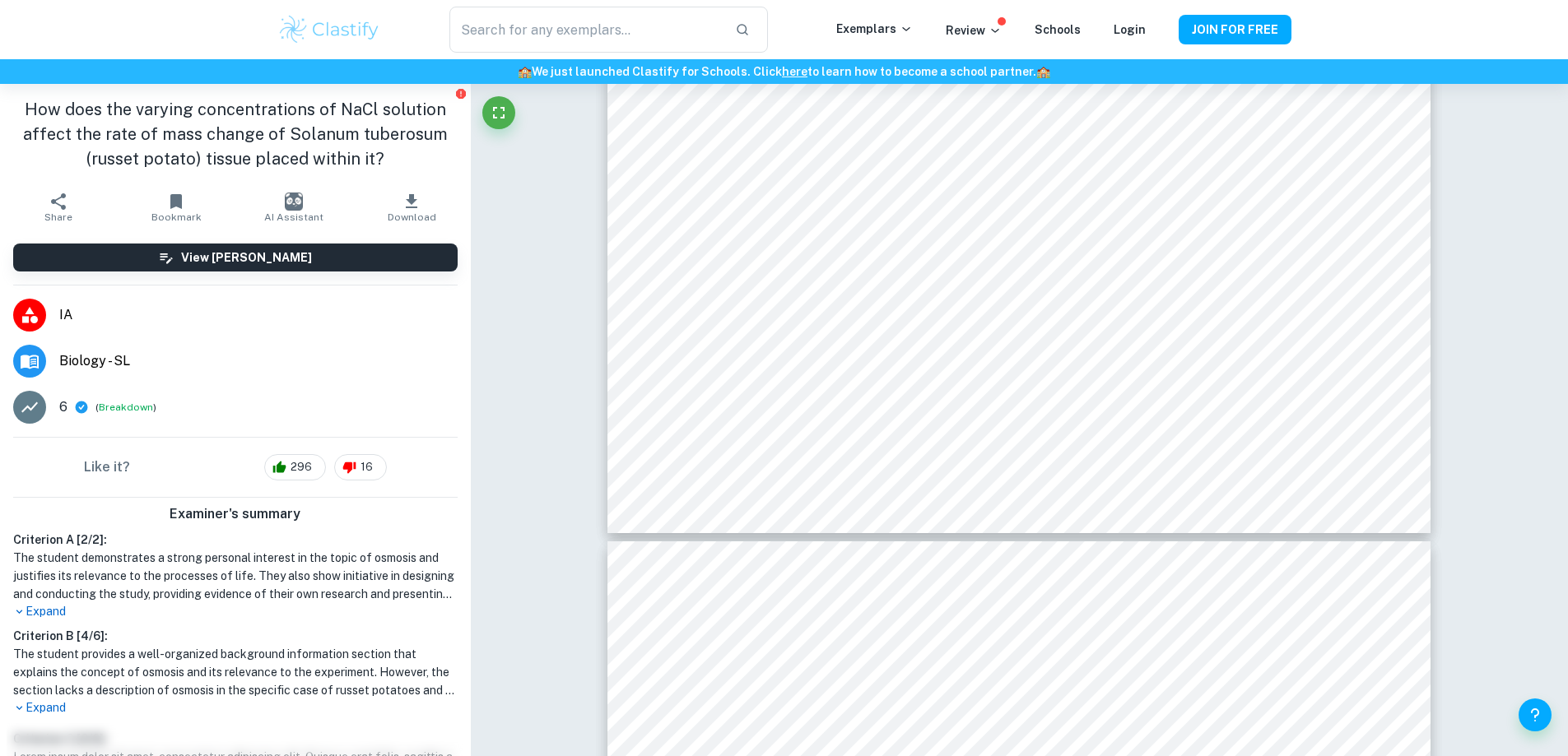
click at [197, 134] on h1 "How does the varying concentrations of NaCl solution affect the rate of mass ch…" at bounding box center [235, 134] width 444 height 74
click at [196, 134] on h1 "How does the varying concentrations of NaCl solution affect the rate of mass ch…" at bounding box center [235, 134] width 444 height 74
click at [194, 130] on h1 "How does the varying concentrations of NaCl solution affect the rate of mass ch…" at bounding box center [235, 134] width 444 height 74
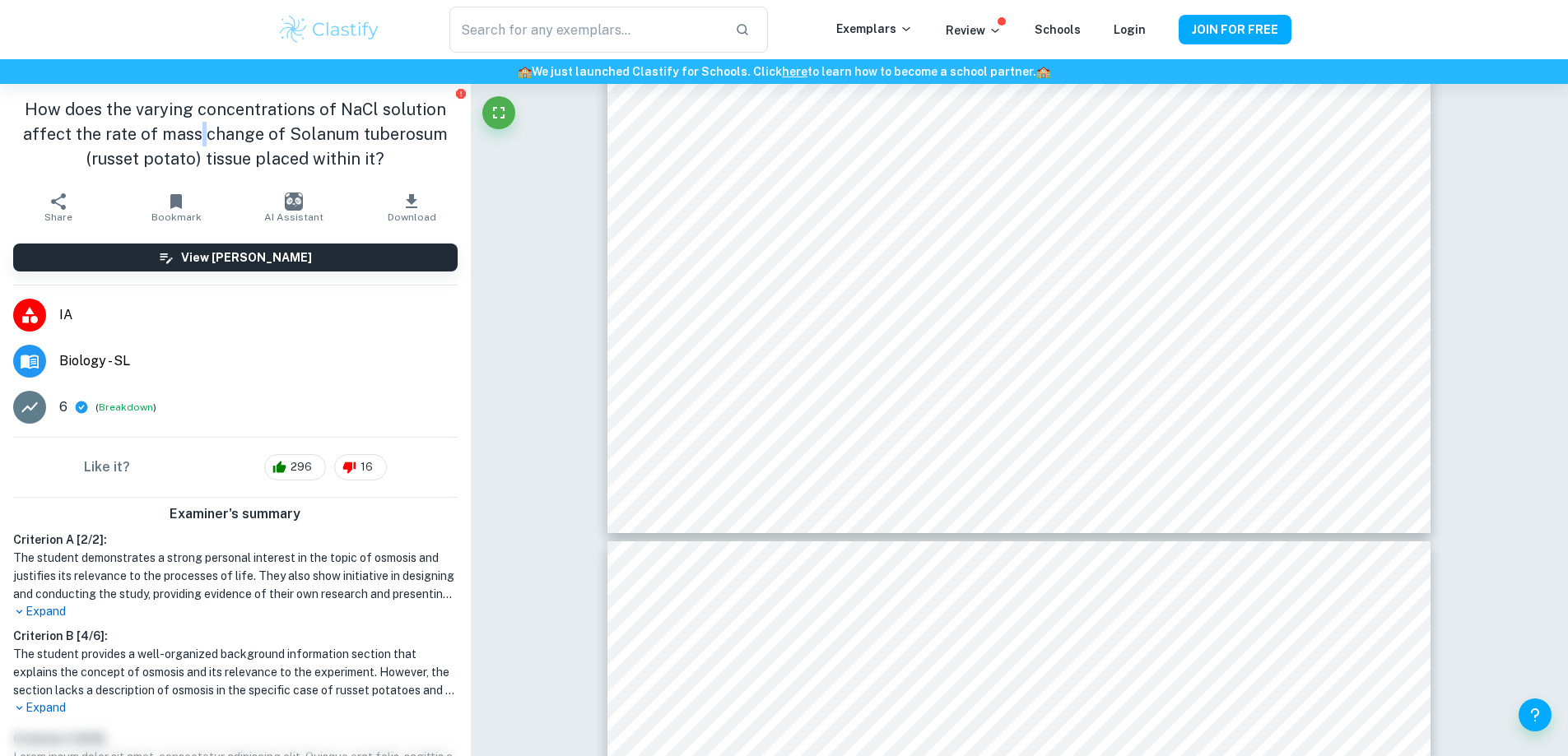
click at [194, 130] on h1 "How does the varying concentrations of NaCl solution affect the rate of mass ch…" at bounding box center [235, 134] width 444 height 74
click at [196, 134] on h1 "How does the varying concentrations of NaCl solution affect the rate of mass ch…" at bounding box center [235, 134] width 444 height 74
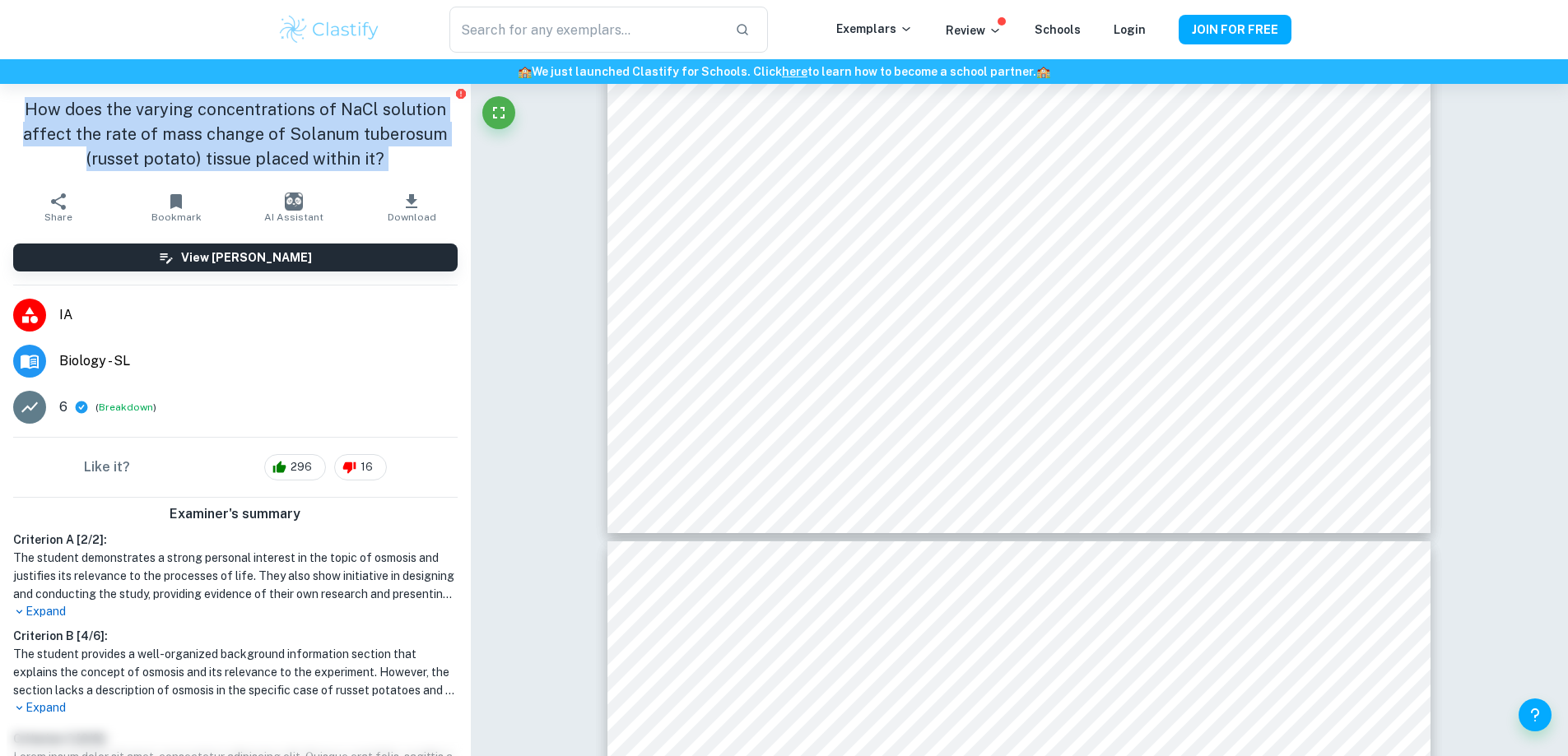
click at [195, 134] on h1 "How does the varying concentrations of NaCl solution affect the rate of mass ch…" at bounding box center [235, 134] width 444 height 74
click at [196, 134] on h1 "How does the varying concentrations of NaCl solution affect the rate of mass ch…" at bounding box center [235, 134] width 444 height 74
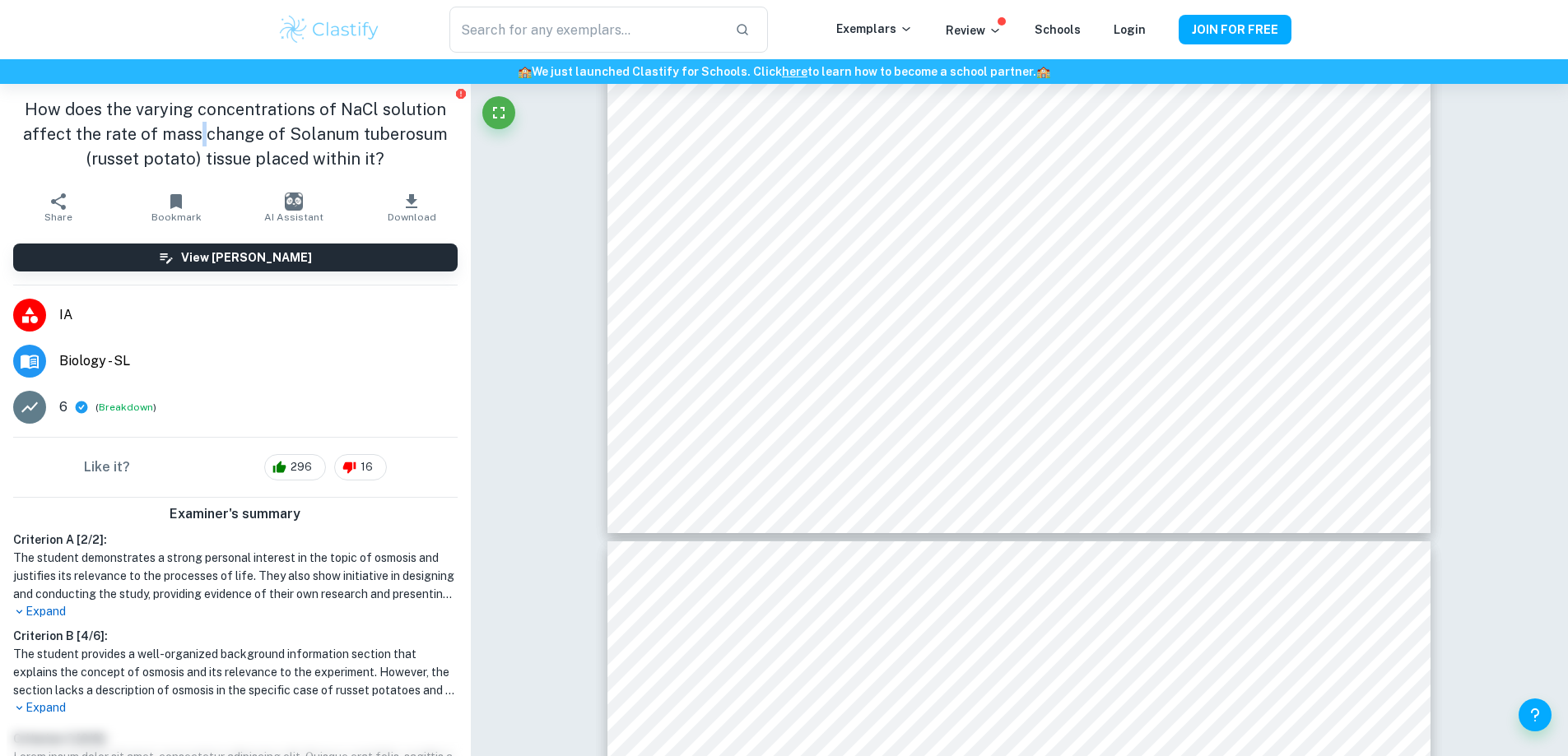
click at [196, 134] on h1 "How does the varying concentrations of NaCl solution affect the rate of mass ch…" at bounding box center [235, 134] width 444 height 74
click at [196, 134] on h1 "How does the varying concentrations of NaCl solution affect the rate of mass ch…" at bounding box center [235, 134] width 444 height 74
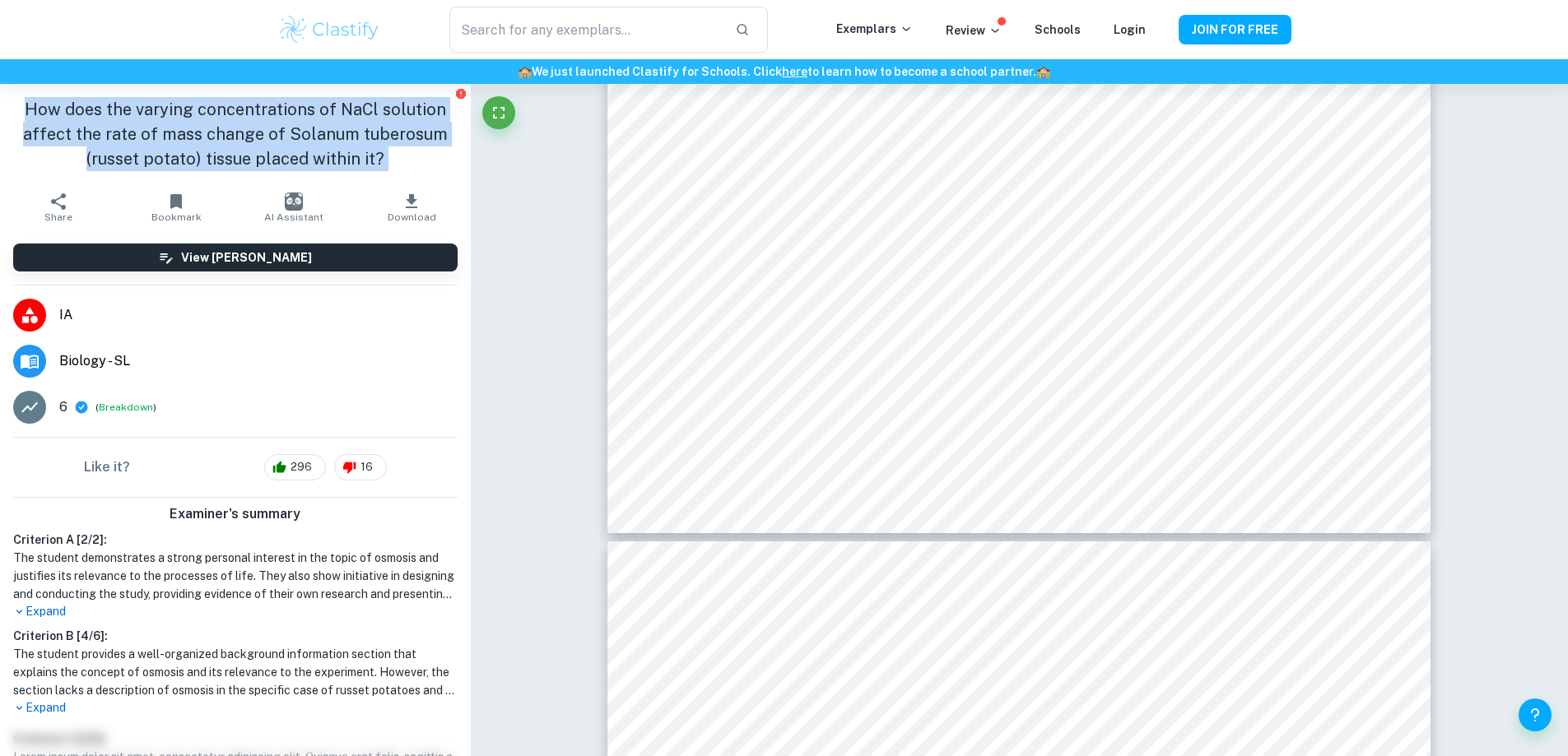
click at [196, 134] on h1 "How does the varying concentrations of NaCl solution affect the rate of mass ch…" at bounding box center [235, 134] width 444 height 74
click at [207, 134] on h1 "How does the varying concentrations of NaCl solution affect the rate of mass ch…" at bounding box center [235, 134] width 444 height 74
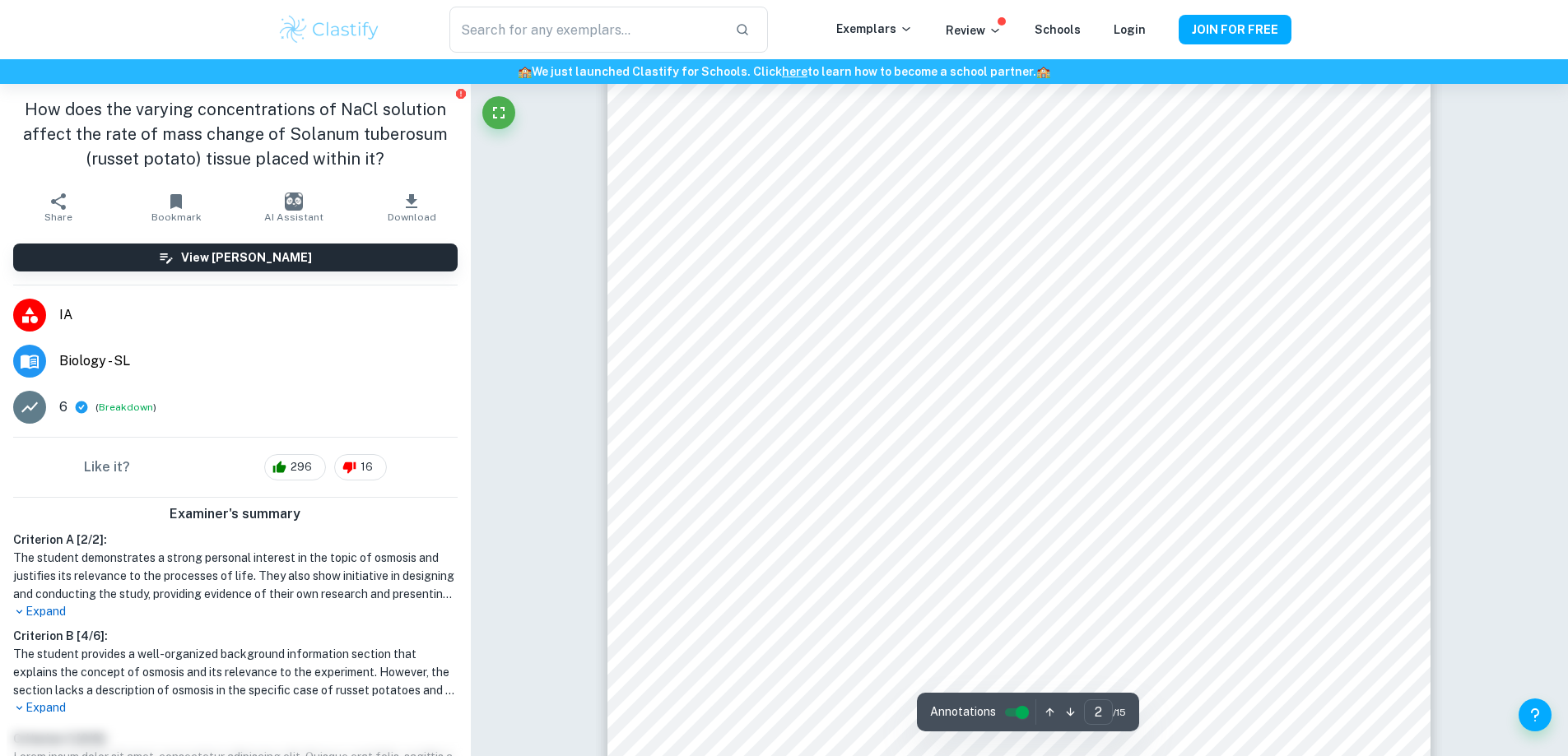
scroll to position [1316, 0]
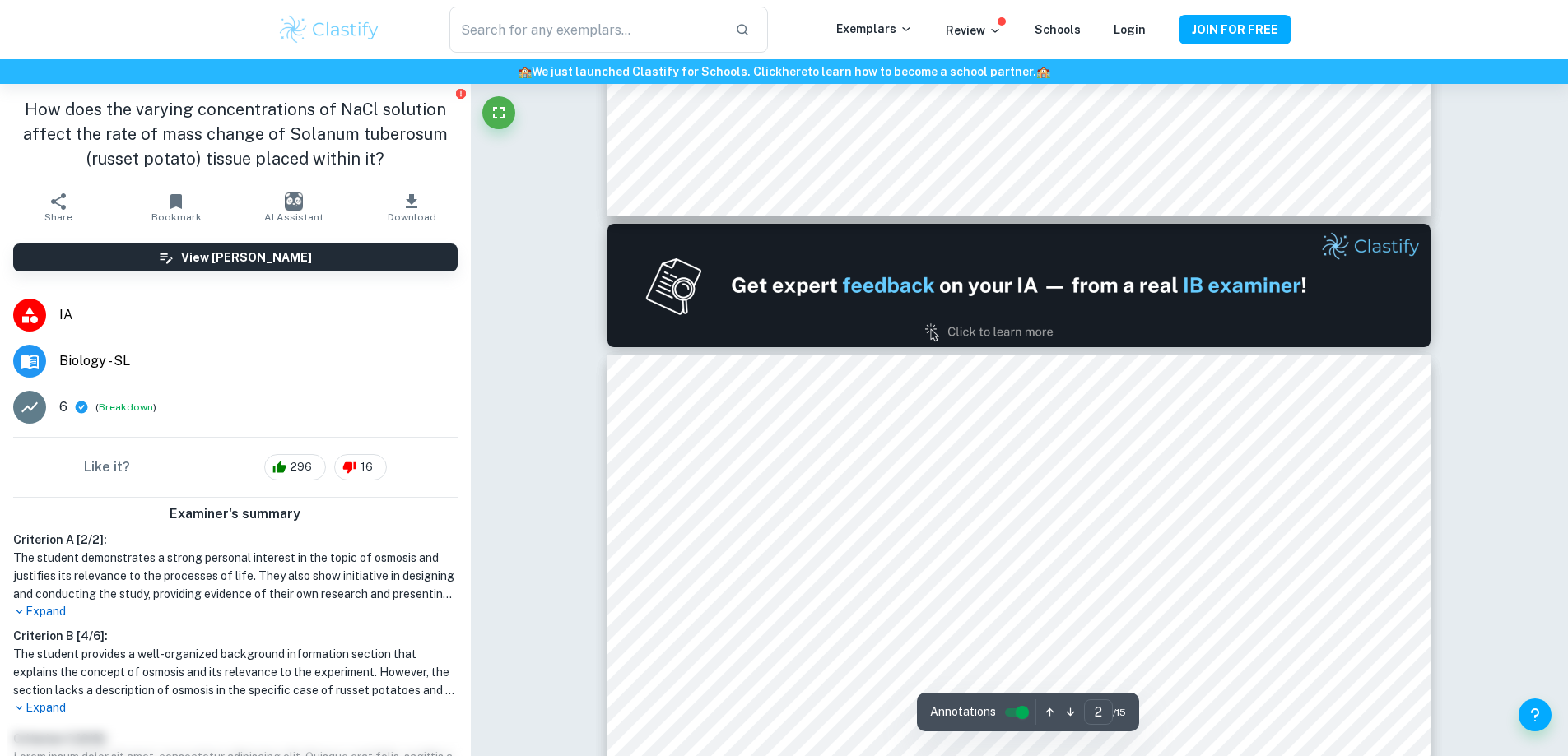
type input "1"
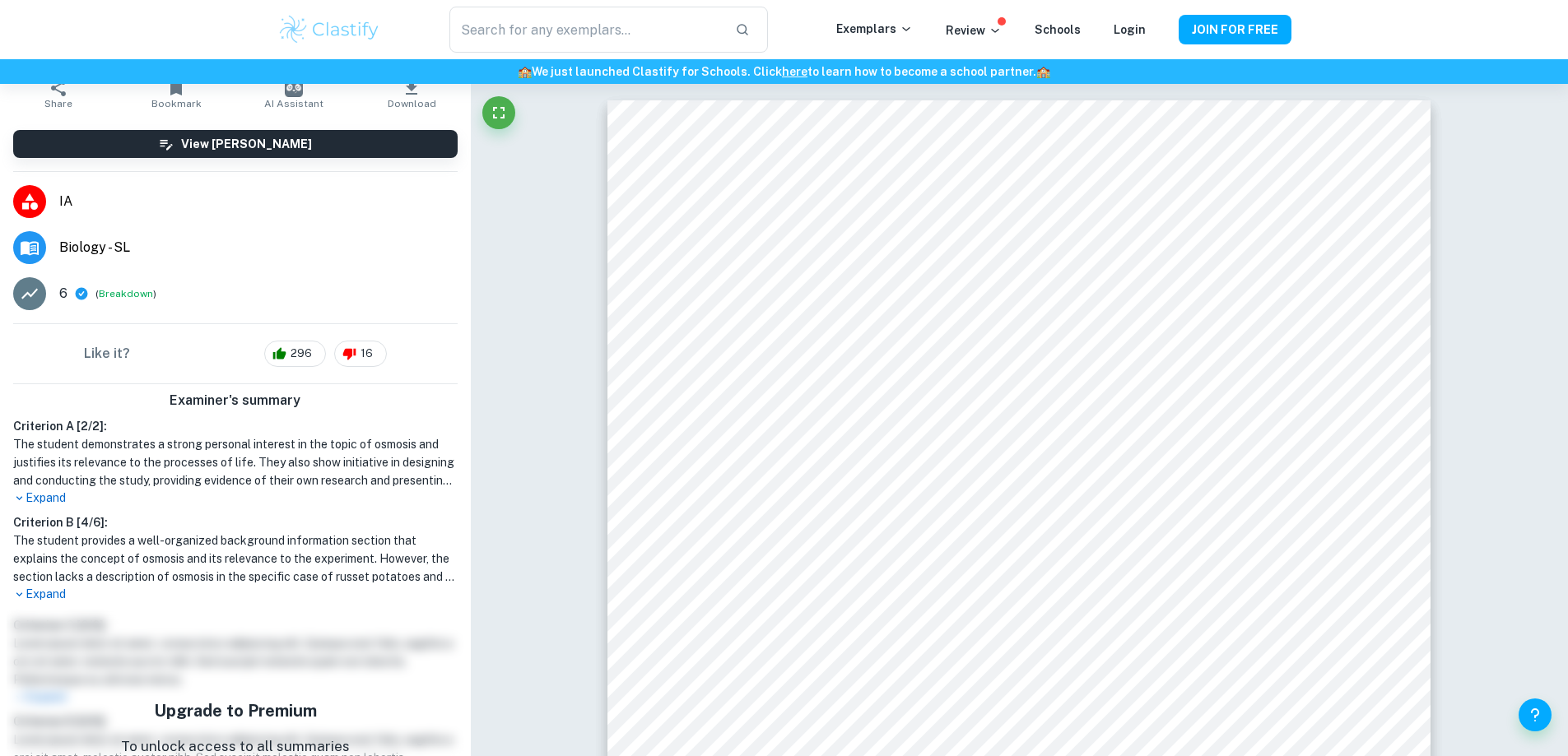
scroll to position [0, 0]
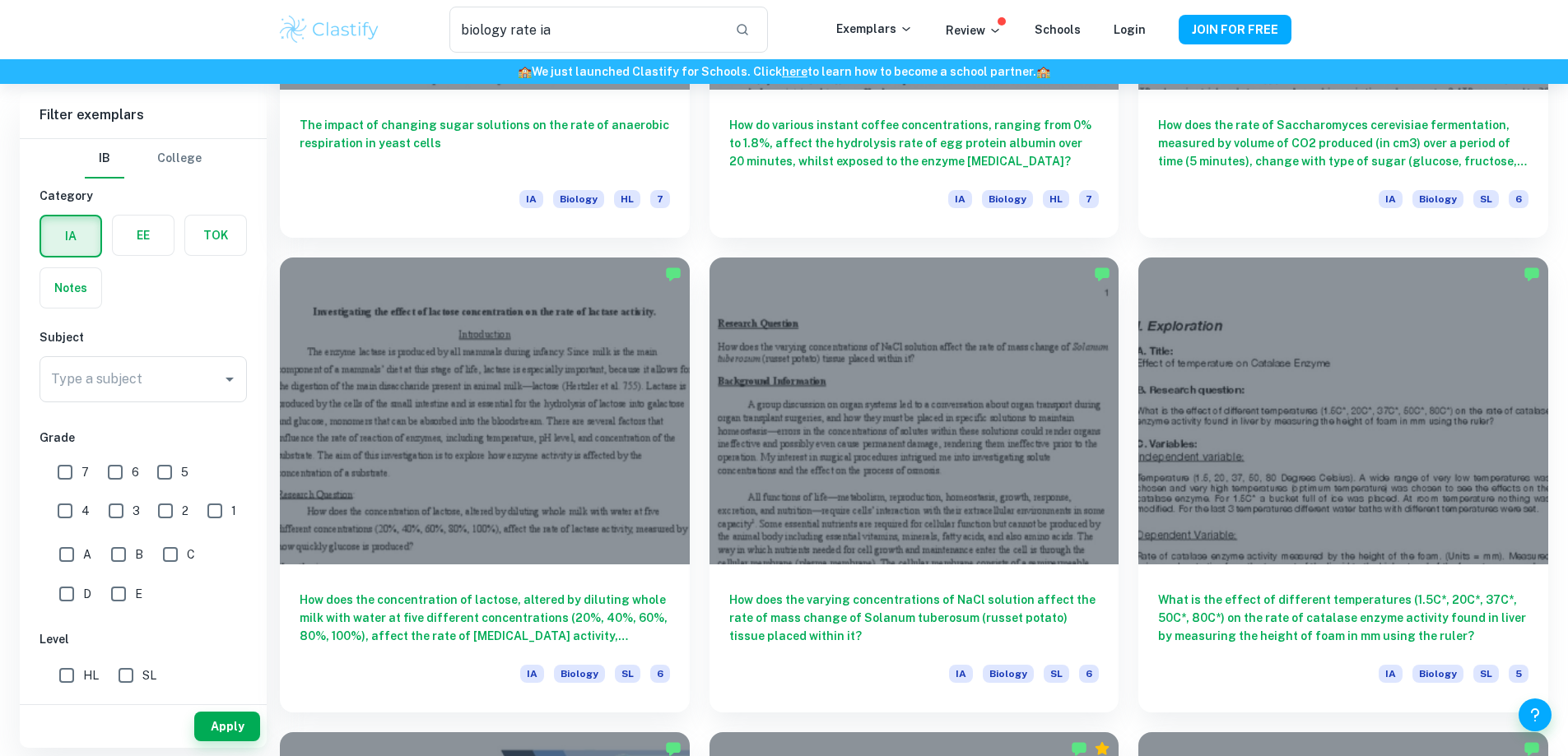
scroll to position [1836, 0]
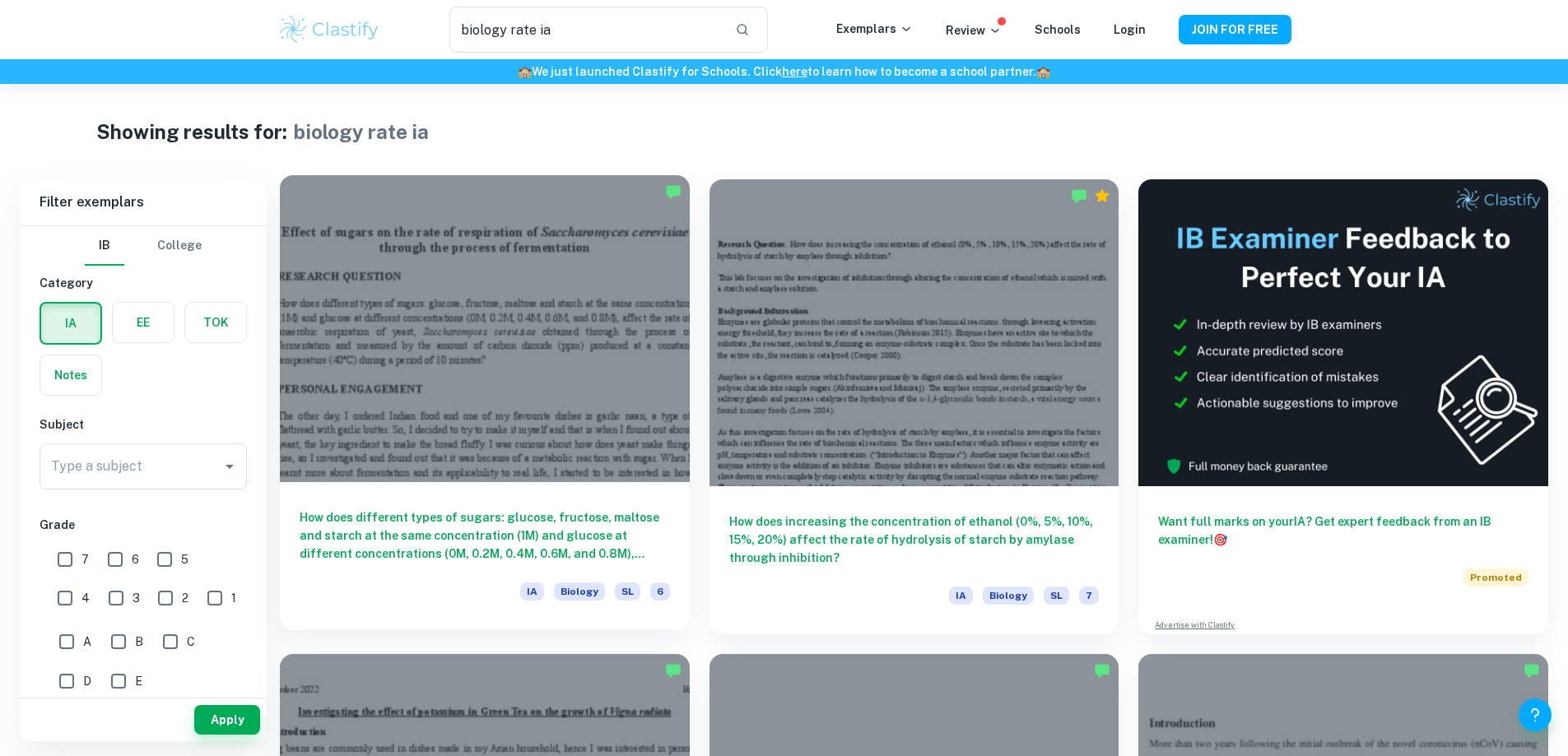
click at [506, 342] on div at bounding box center [485, 328] width 410 height 307
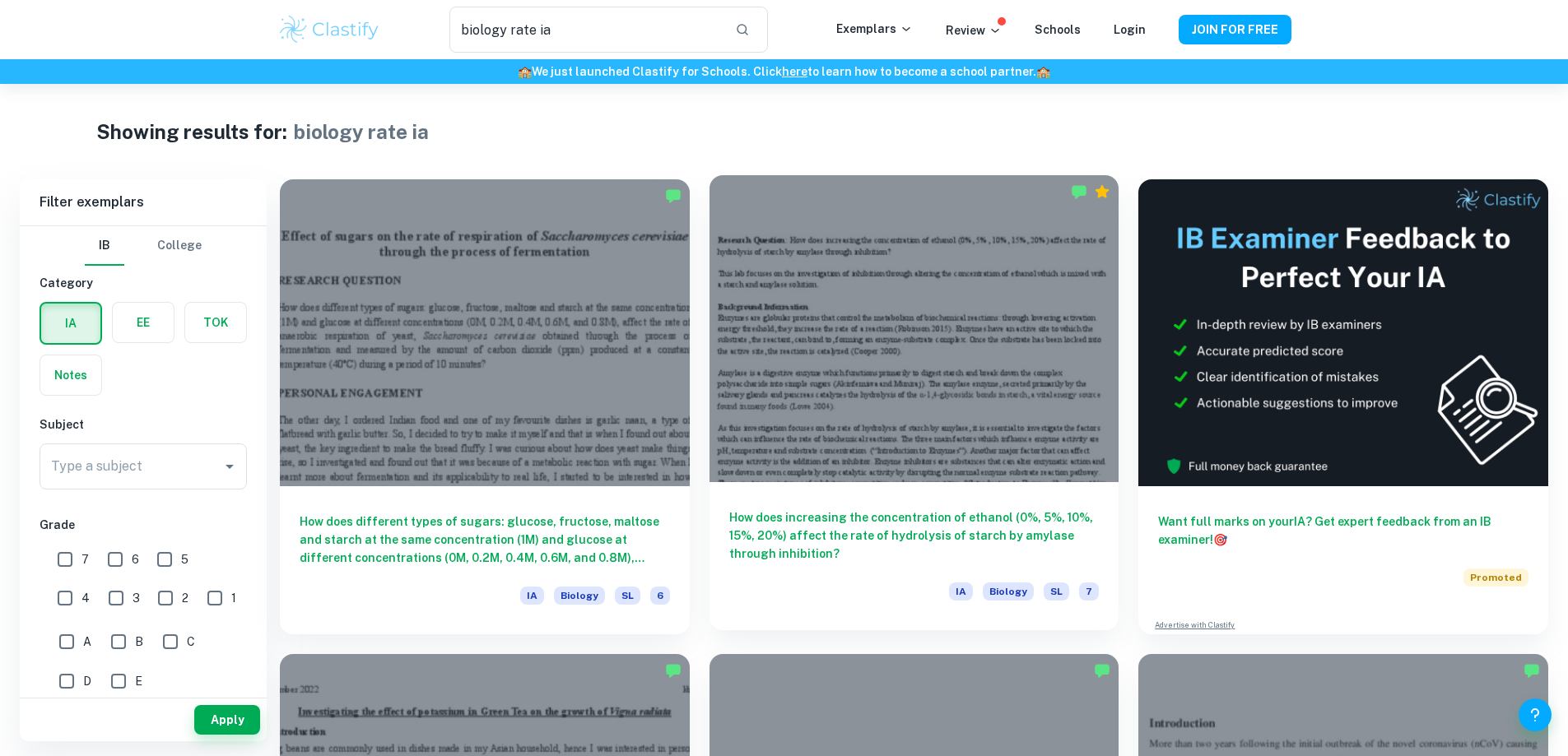
click at [738, 344] on div at bounding box center [914, 328] width 410 height 307
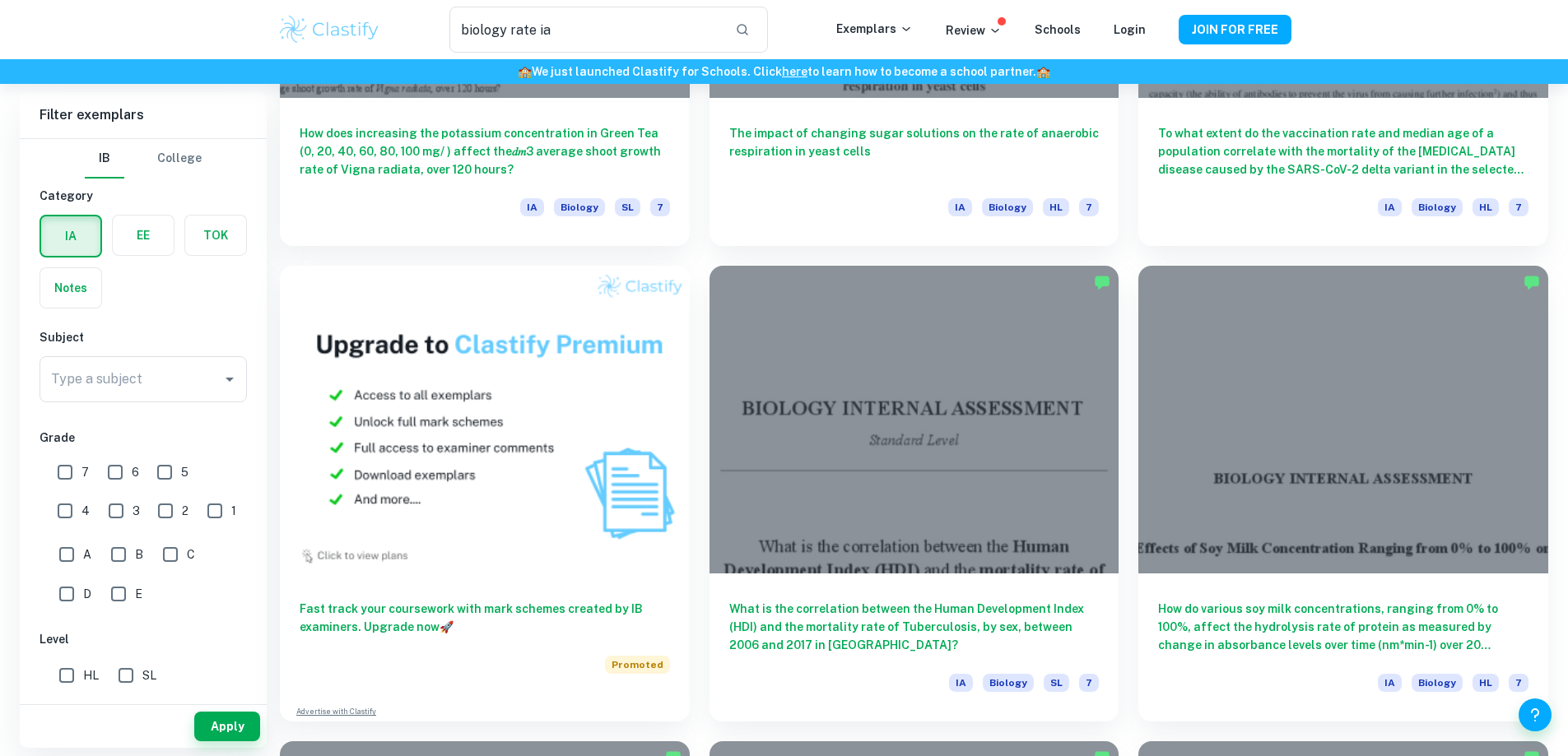
scroll to position [905, 0]
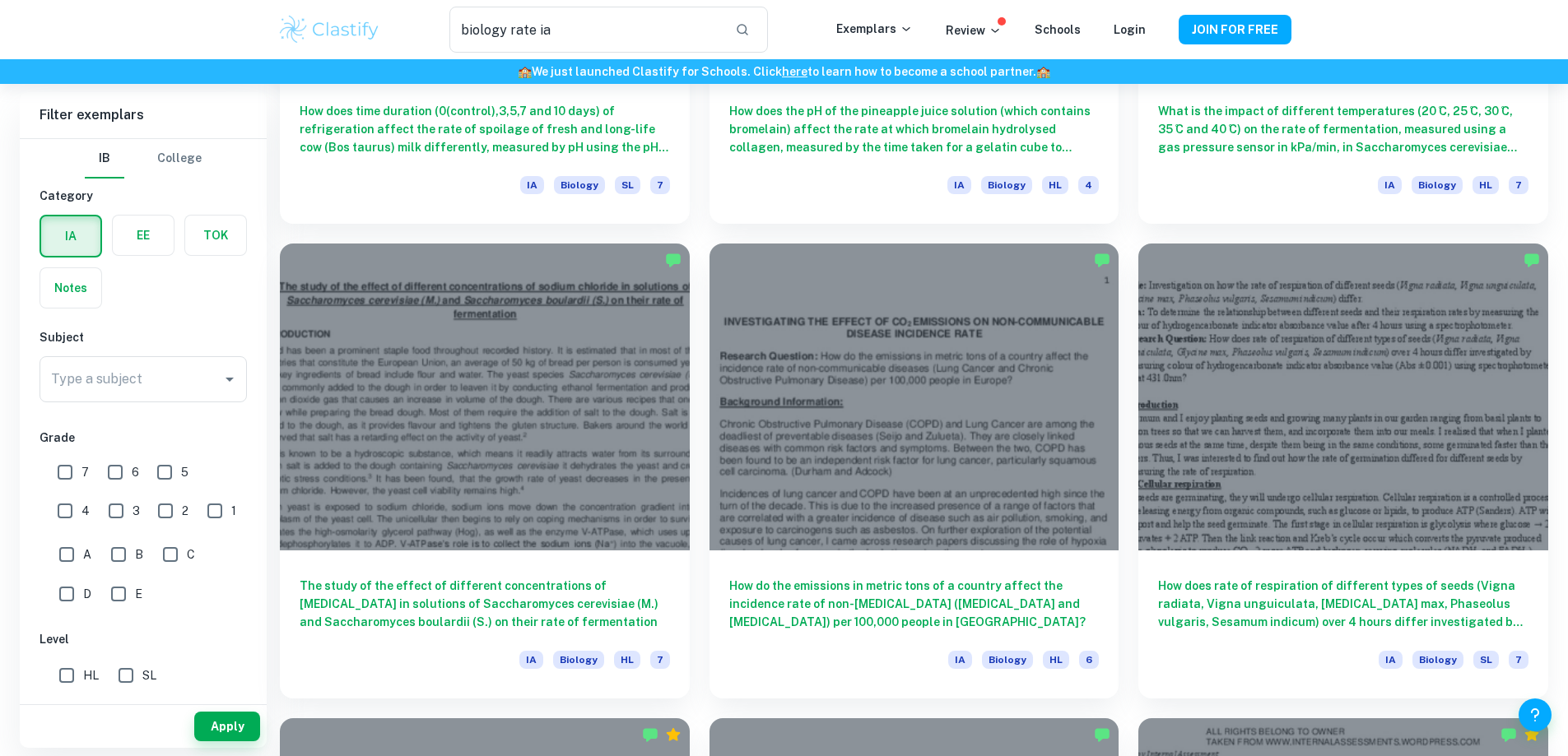
scroll to position [1836, 0]
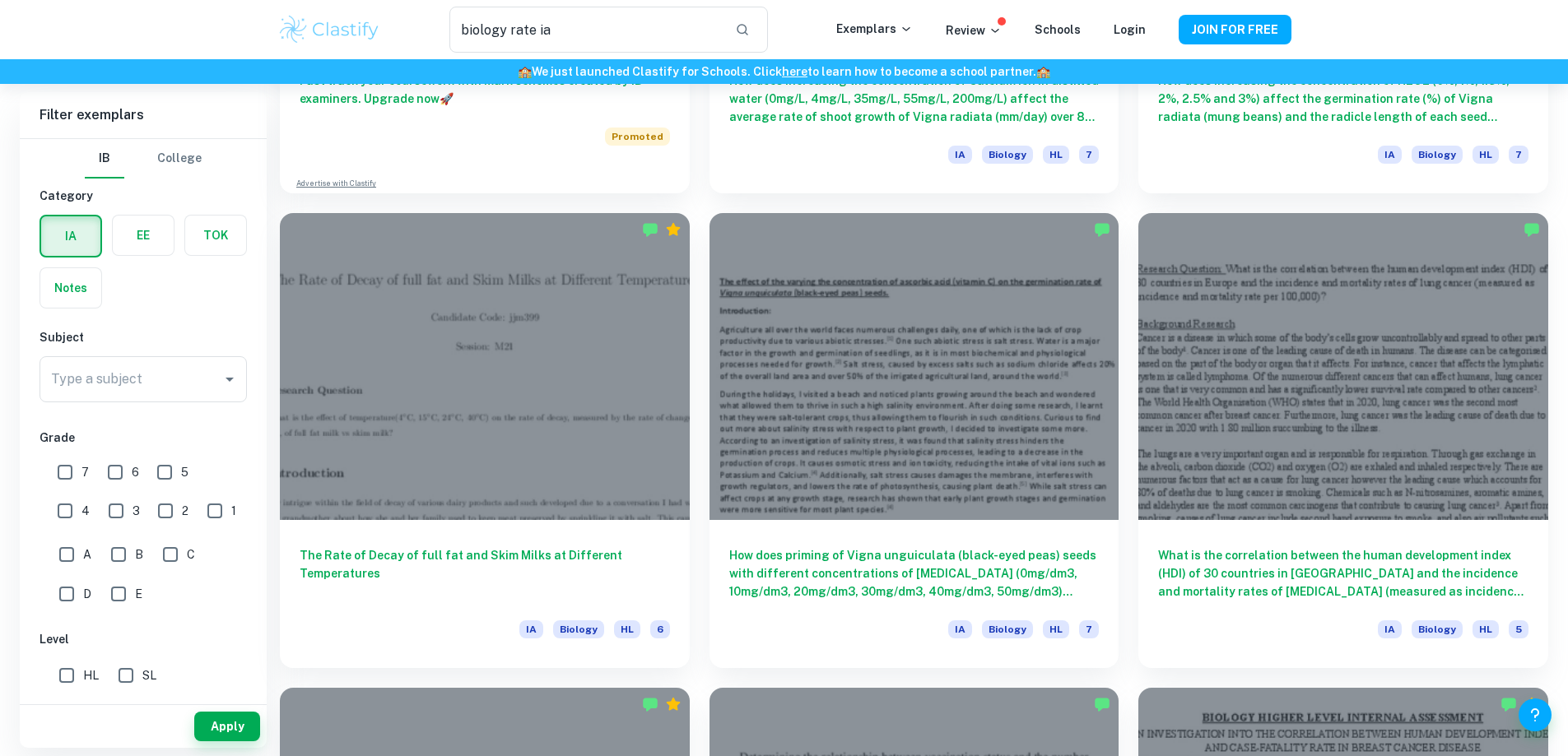
scroll to position [1399, 0]
